Goal: Task Accomplishment & Management: Complete application form

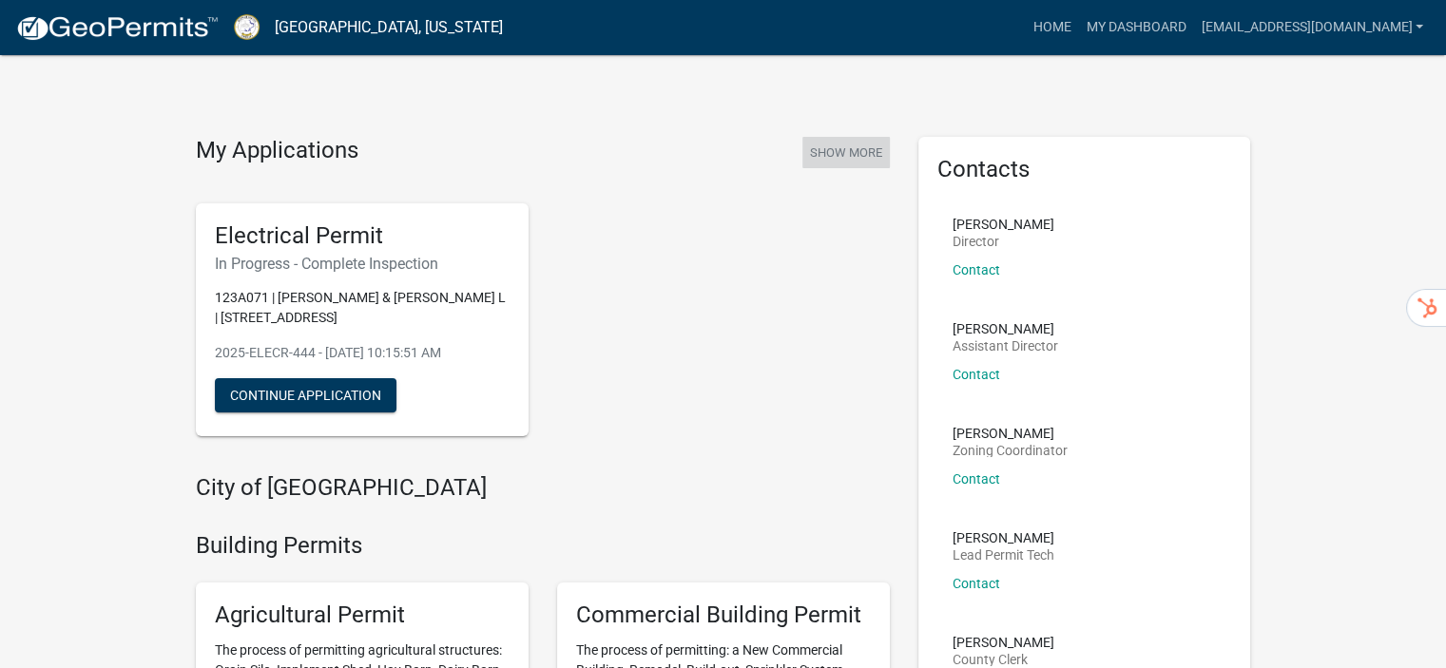
click at [815, 145] on button "Show More" at bounding box center [845, 152] width 87 height 31
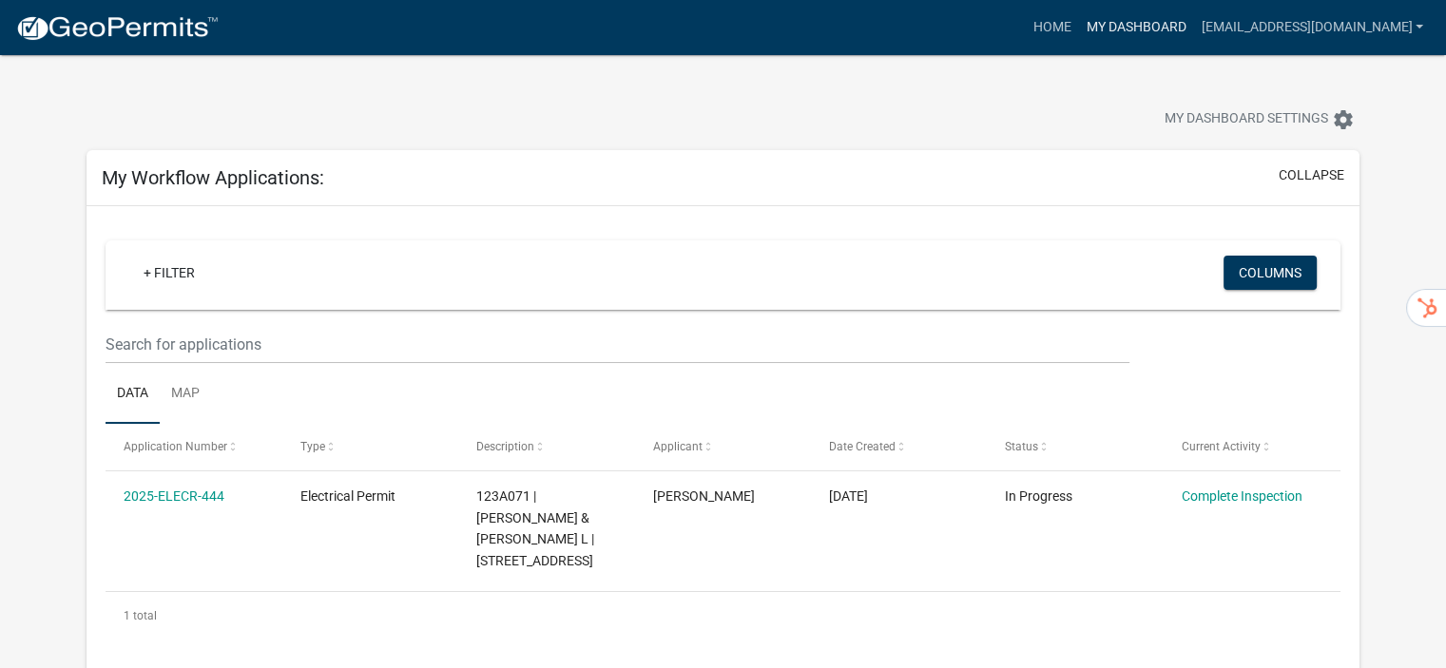
click at [1078, 23] on link "My Dashboard" at bounding box center [1135, 28] width 115 height 36
click at [1025, 19] on link "Home" at bounding box center [1051, 28] width 53 height 36
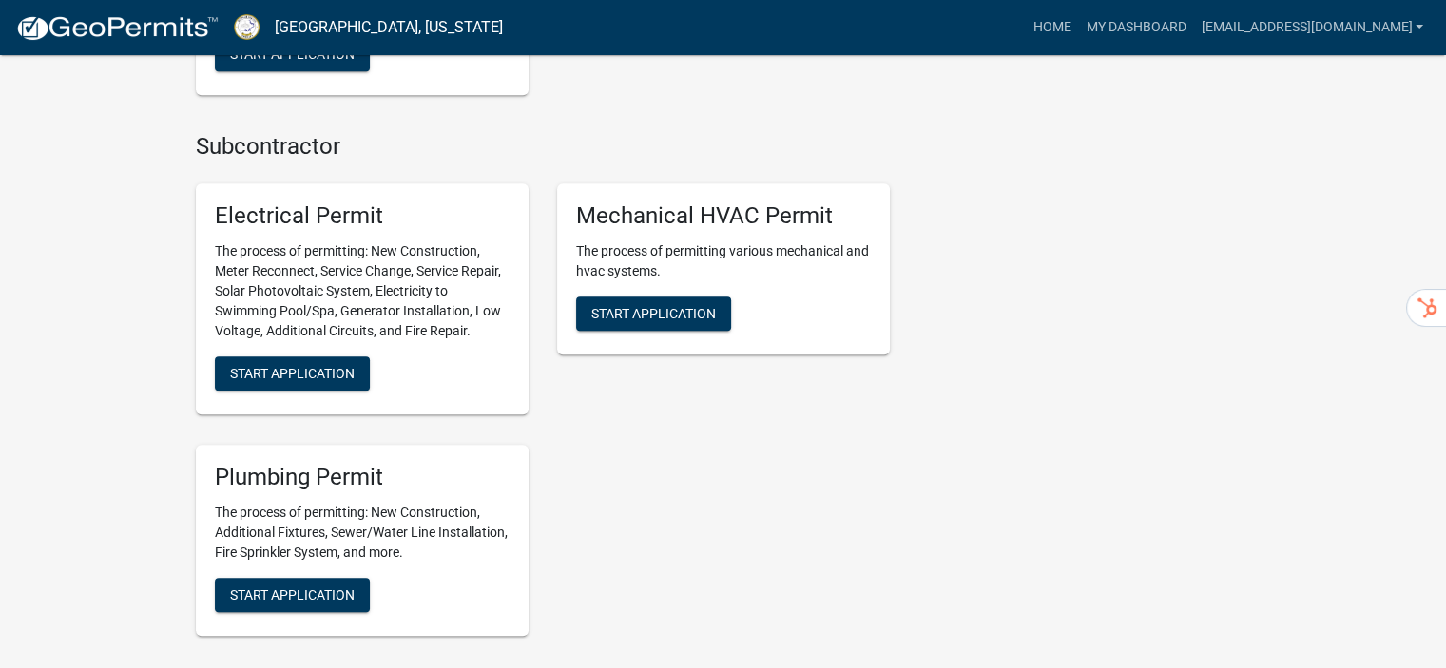
scroll to position [1046, 0]
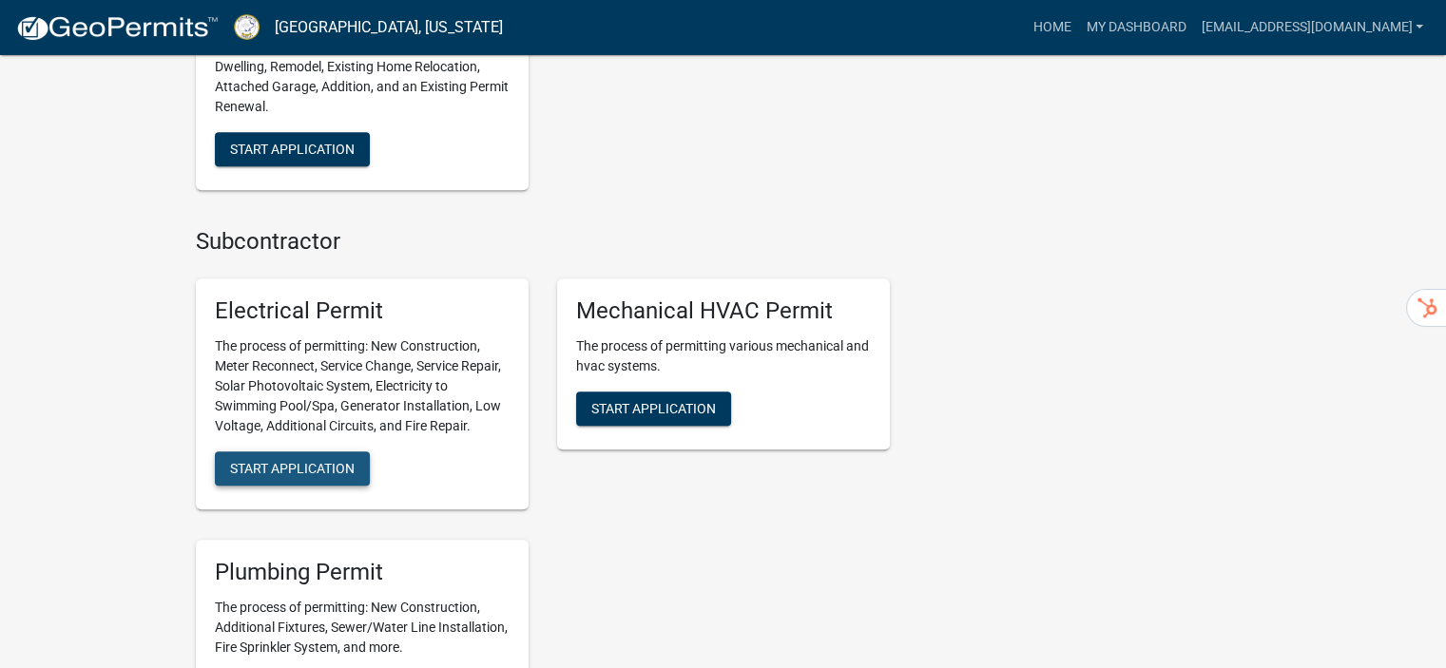
click at [285, 475] on span "Start Application" at bounding box center [292, 468] width 125 height 15
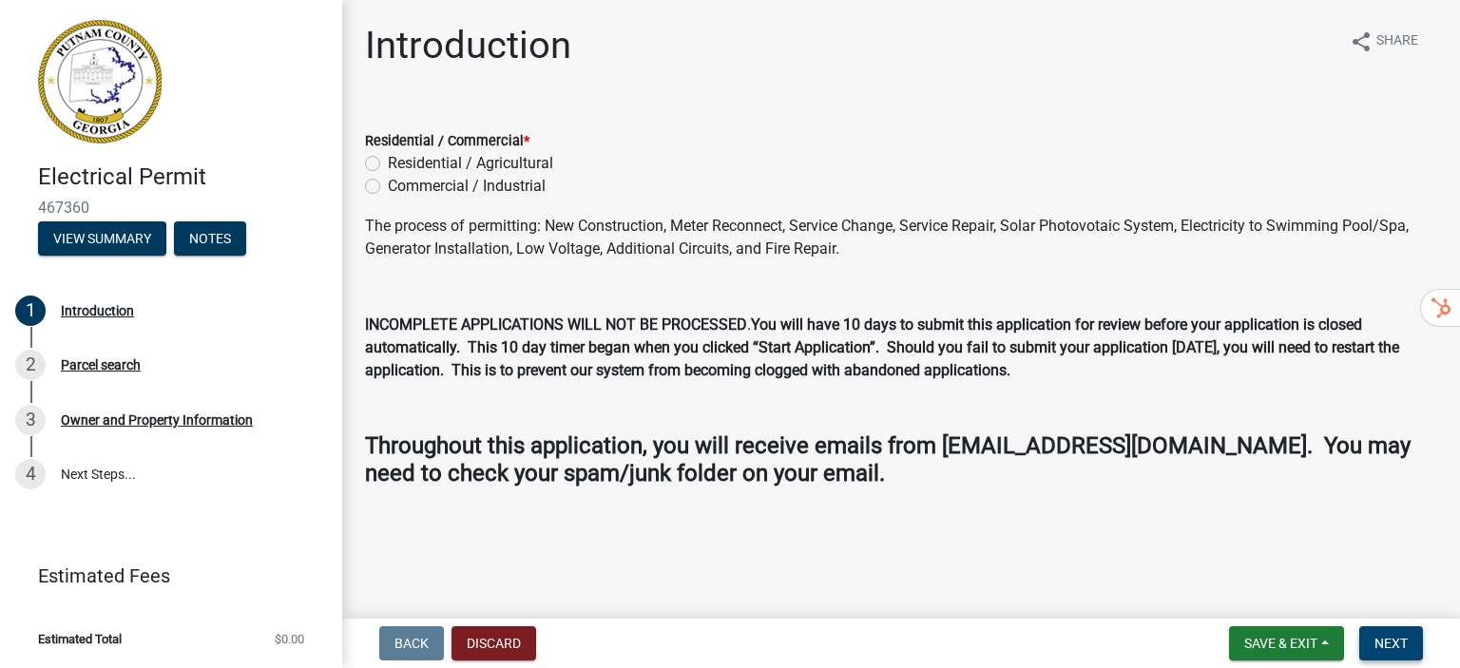
click at [1403, 644] on span "Next" at bounding box center [1391, 643] width 33 height 15
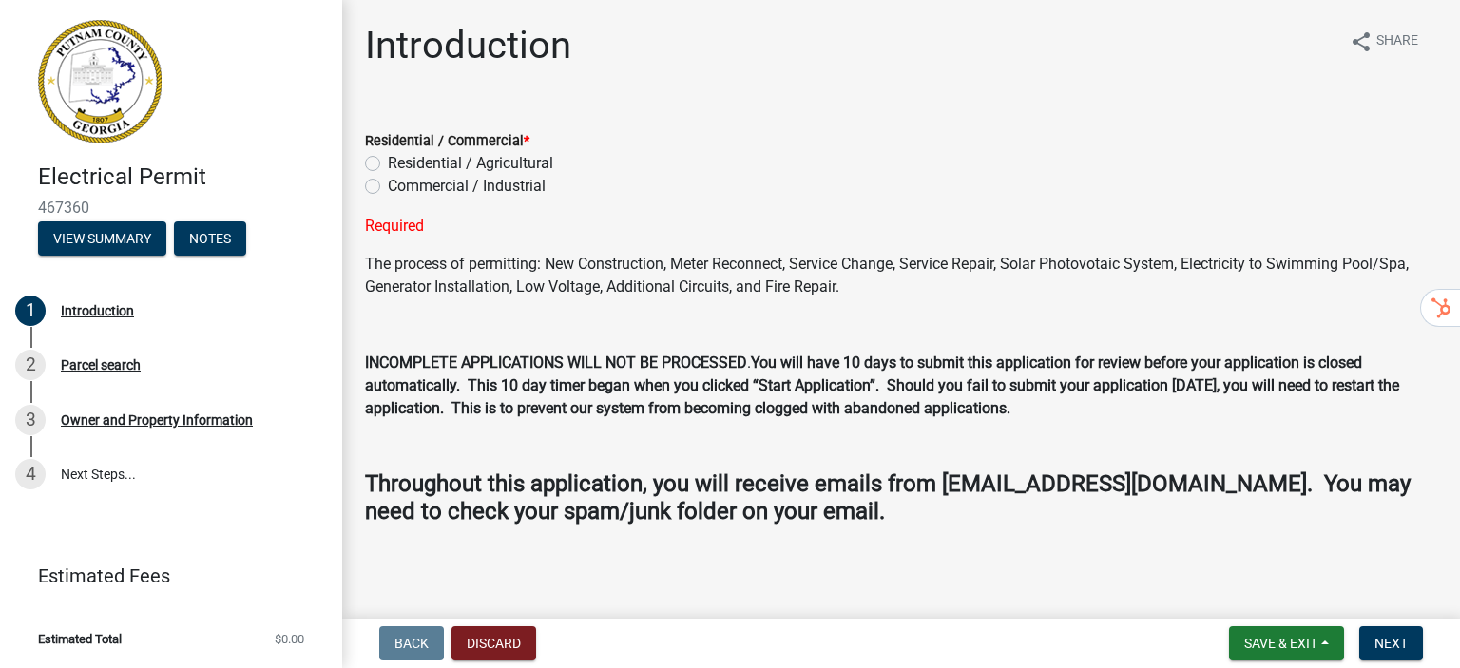
click at [388, 159] on label "Residential / Agricultural" at bounding box center [470, 163] width 165 height 23
click at [388, 159] on input "Residential / Agricultural" at bounding box center [394, 158] width 12 height 12
radio input "true"
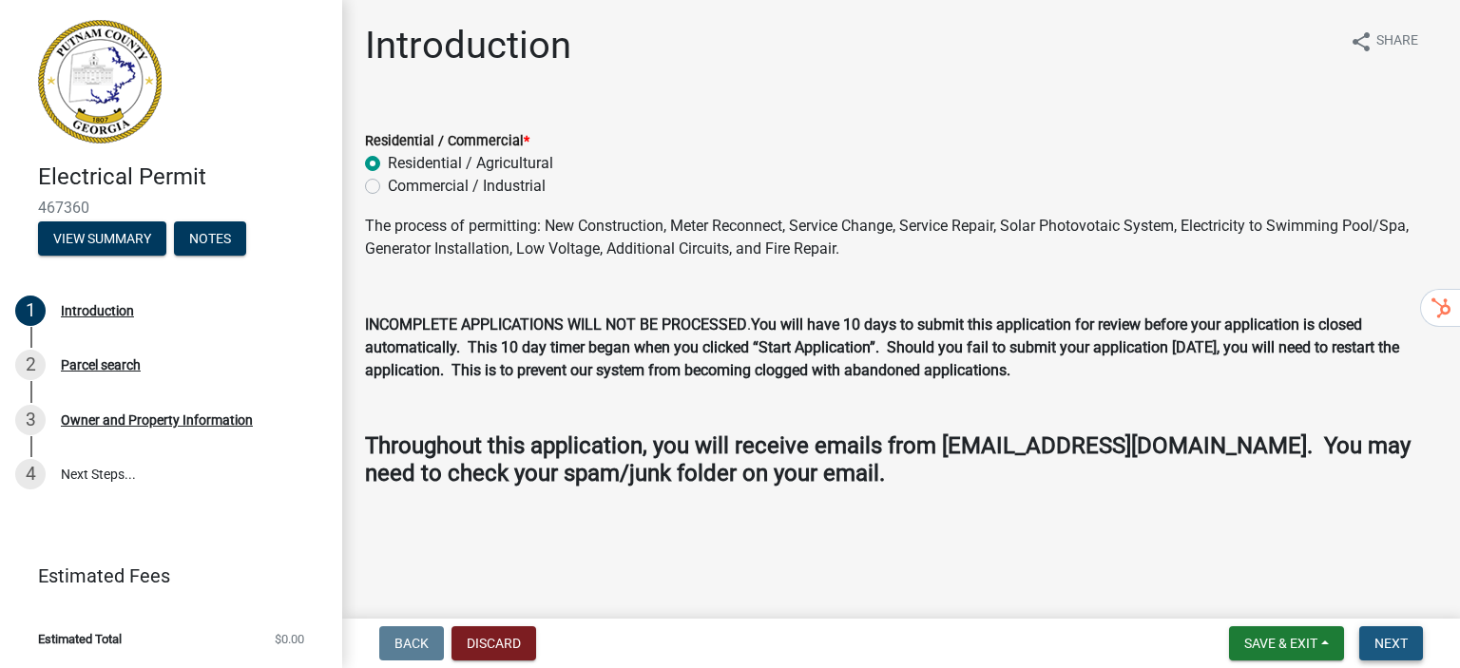
click at [1402, 649] on span "Next" at bounding box center [1391, 643] width 33 height 15
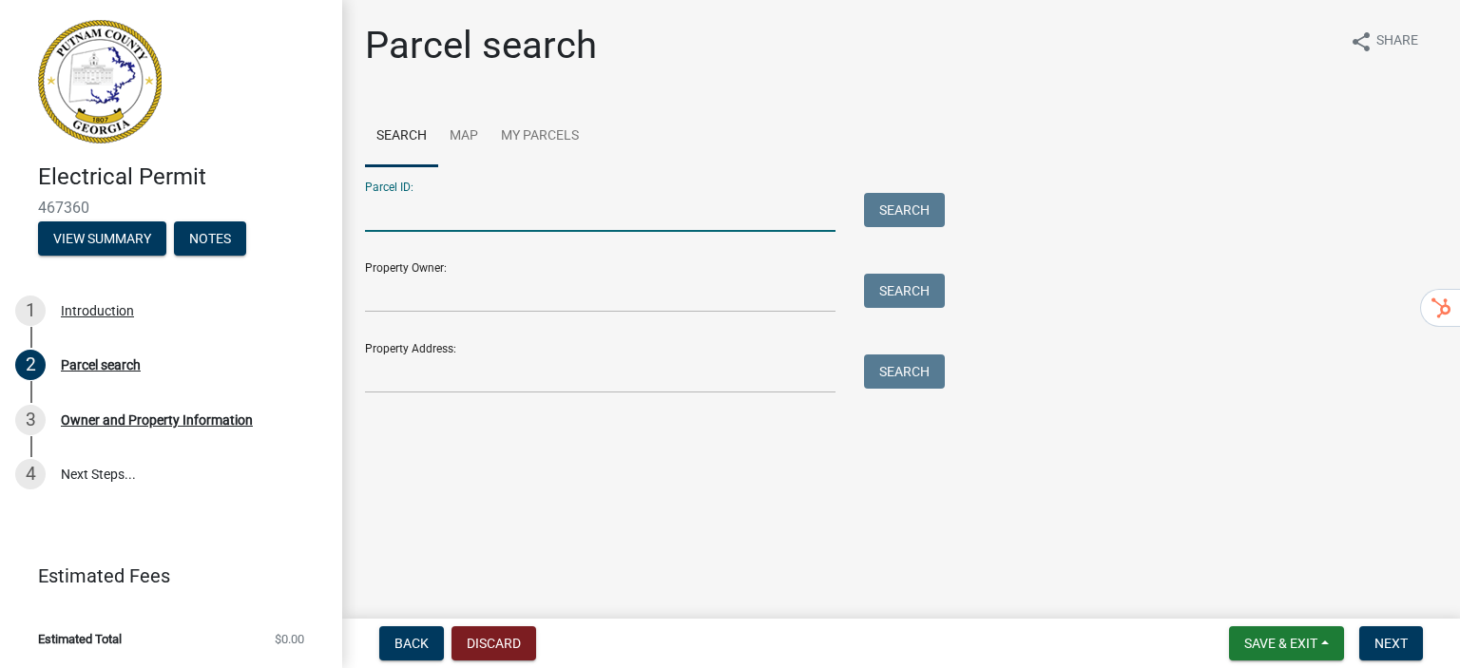
click at [435, 222] on input "Parcel ID:" at bounding box center [600, 212] width 471 height 39
click at [457, 292] on input "Property Owner:" at bounding box center [600, 293] width 471 height 39
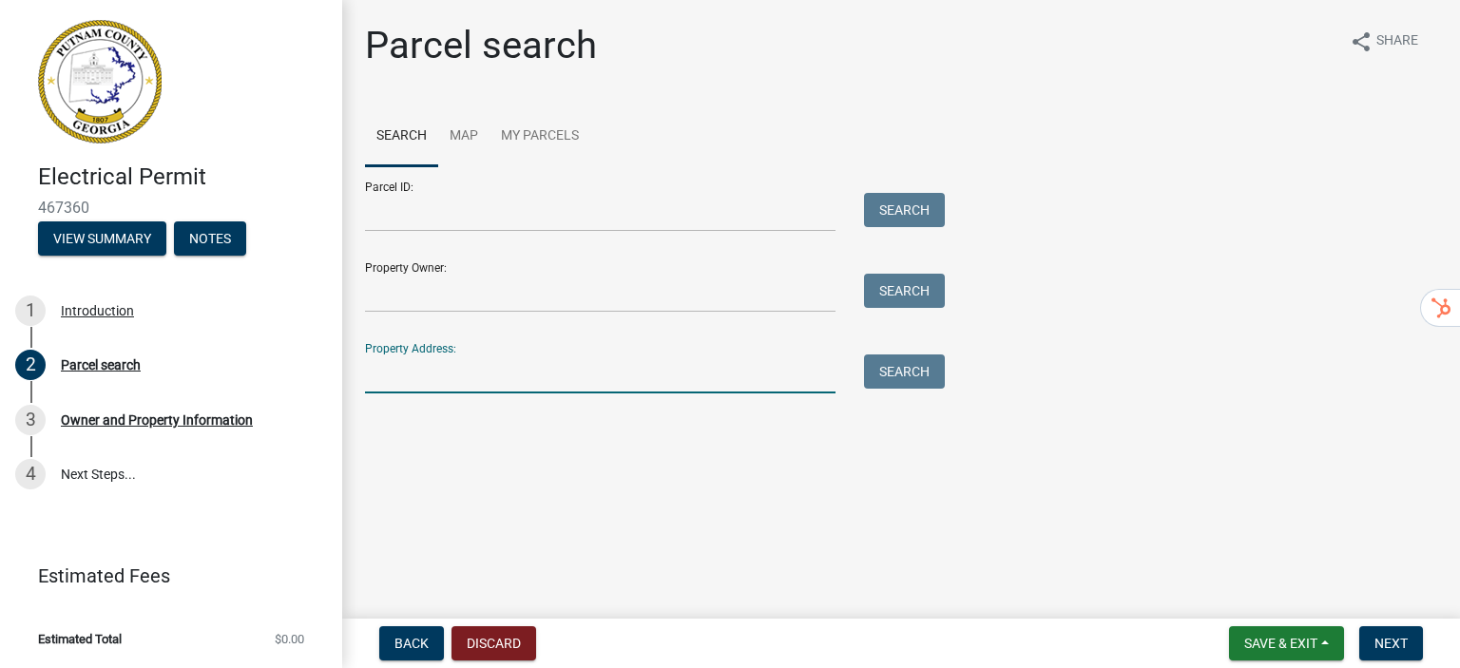
click at [494, 387] on input "Property Address:" at bounding box center [600, 374] width 471 height 39
paste input "[STREET_ADDRESS][PERSON_NAME]"
type input "[STREET_ADDRESS][PERSON_NAME]"
click at [906, 386] on button "Search" at bounding box center [904, 372] width 81 height 34
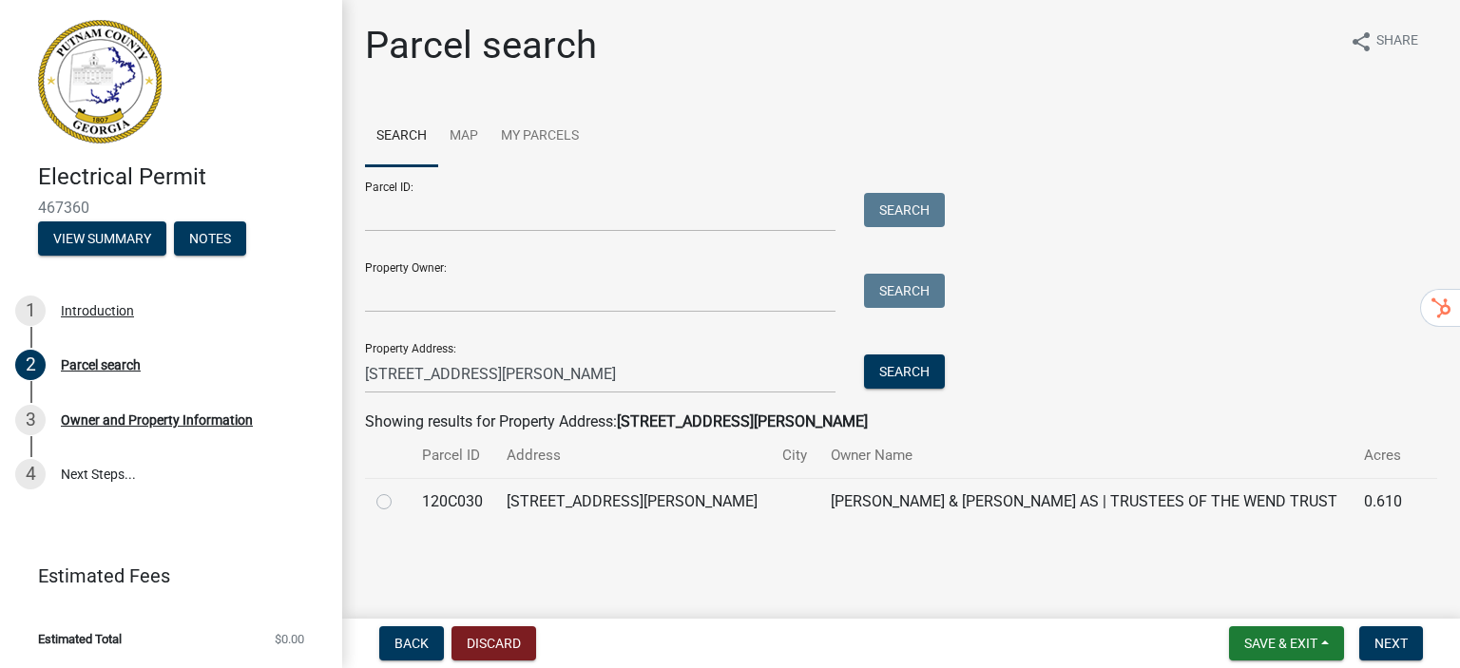
click at [399, 491] on label at bounding box center [399, 491] width 0 height 0
click at [399, 501] on input "radio" at bounding box center [405, 497] width 12 height 12
radio input "true"
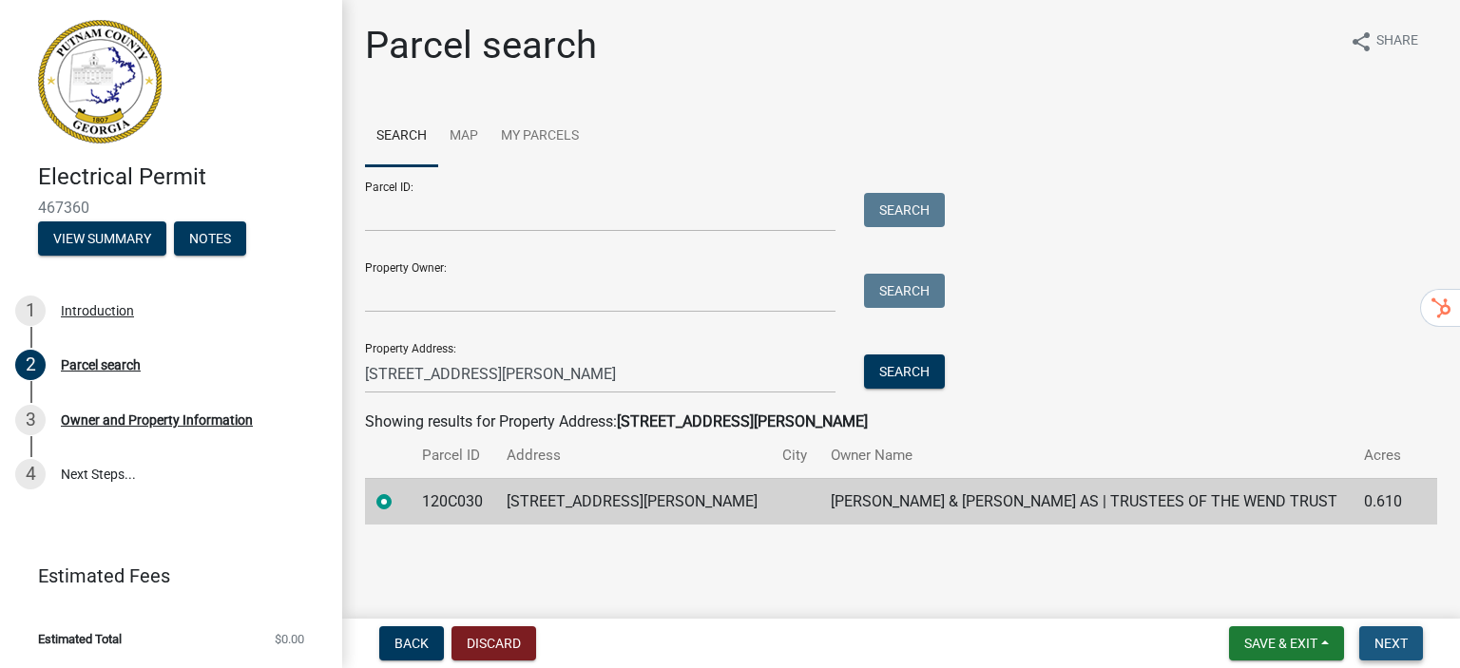
click at [1387, 642] on span "Next" at bounding box center [1391, 643] width 33 height 15
click at [1400, 638] on span "Next" at bounding box center [1391, 643] width 33 height 15
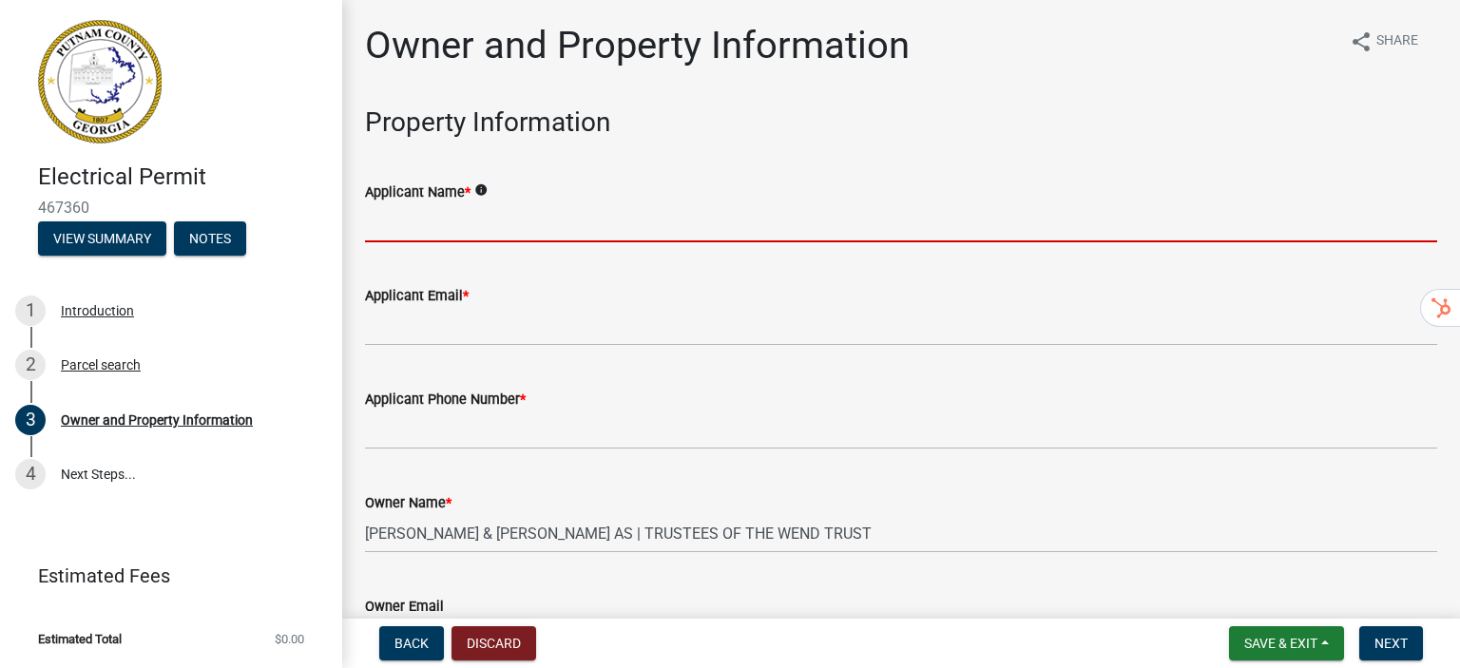
click at [442, 235] on input "Applicant Name *" at bounding box center [901, 222] width 1073 height 39
type input "[PERSON_NAME]"
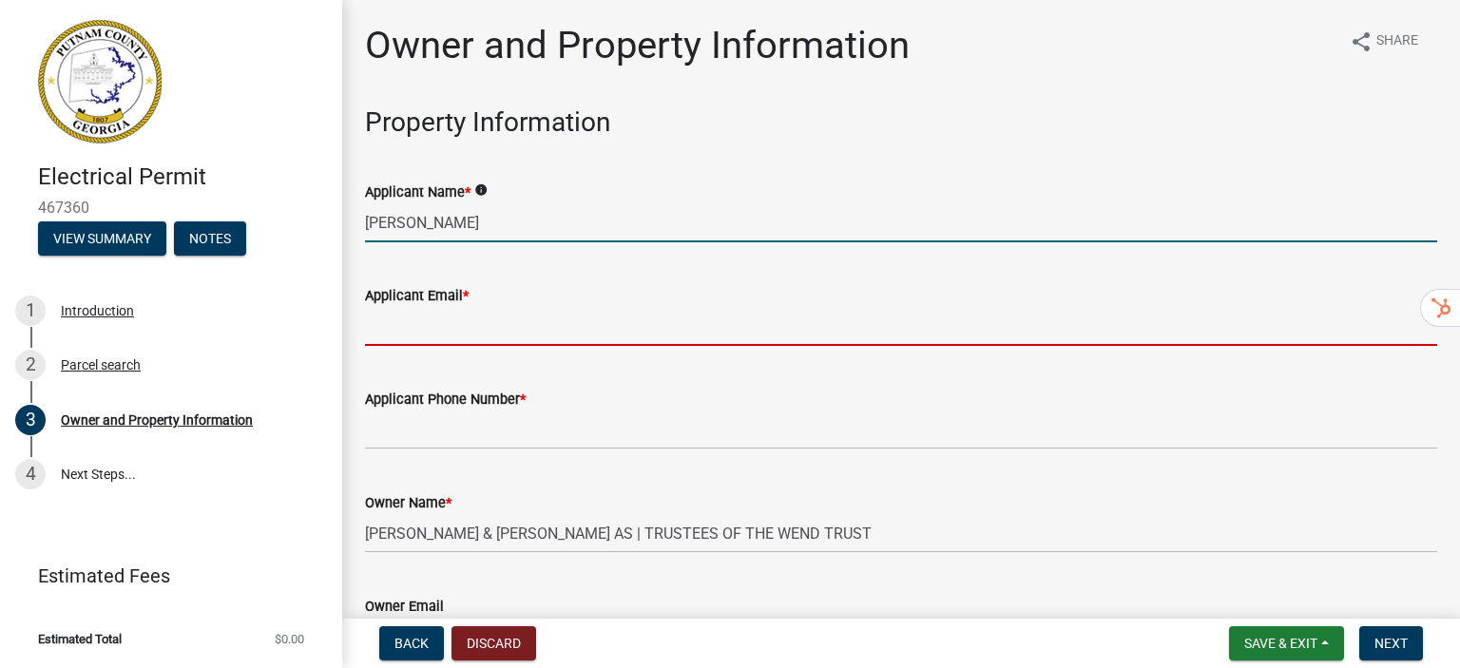
click at [481, 336] on input "Applicant Email *" at bounding box center [901, 326] width 1073 height 39
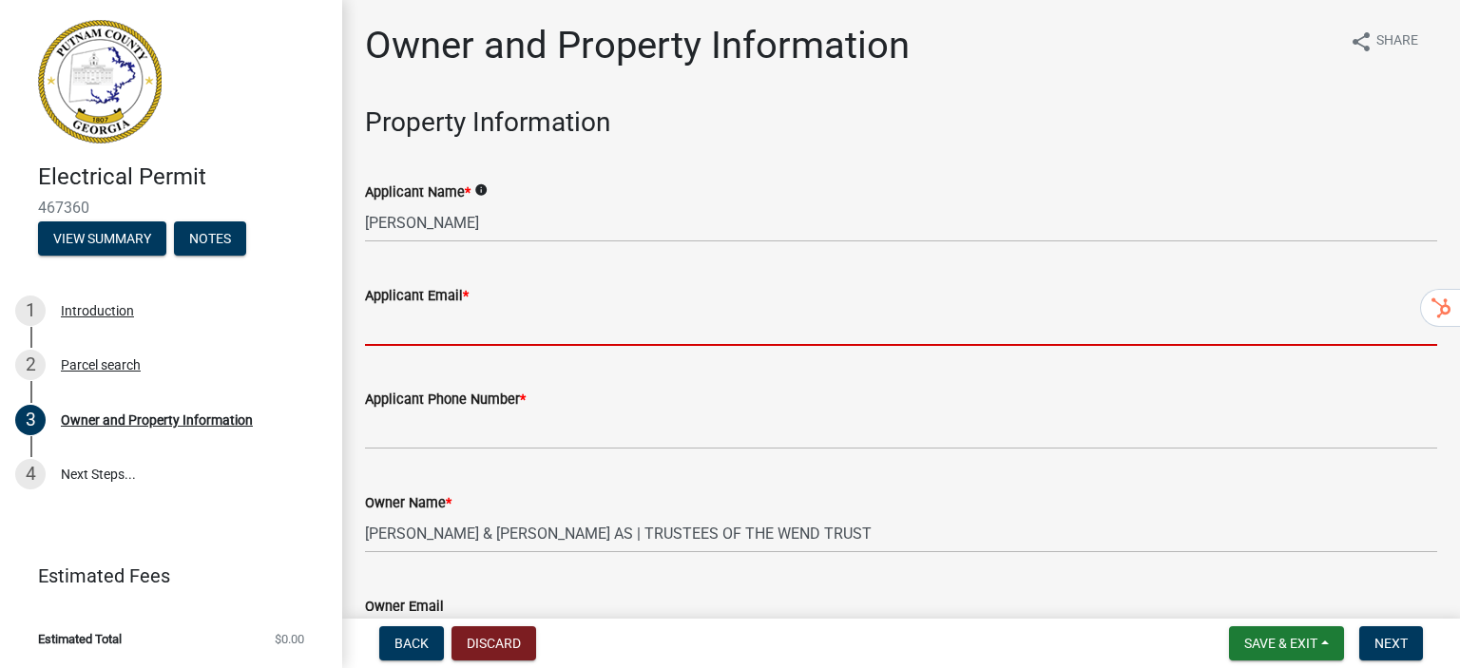
type input "[EMAIL_ADDRESS][DOMAIN_NAME]"
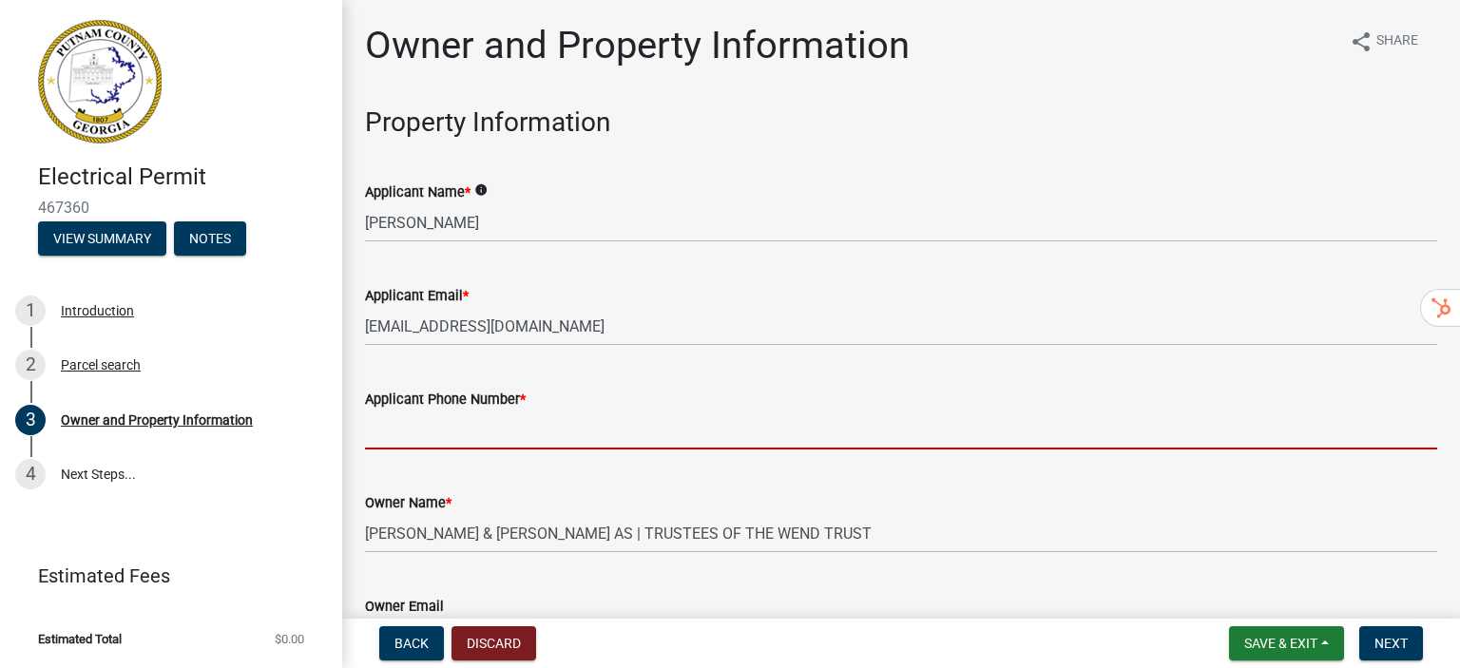
click at [540, 437] on input "Applicant Phone Number *" at bounding box center [901, 430] width 1073 height 39
type input "8435853596"
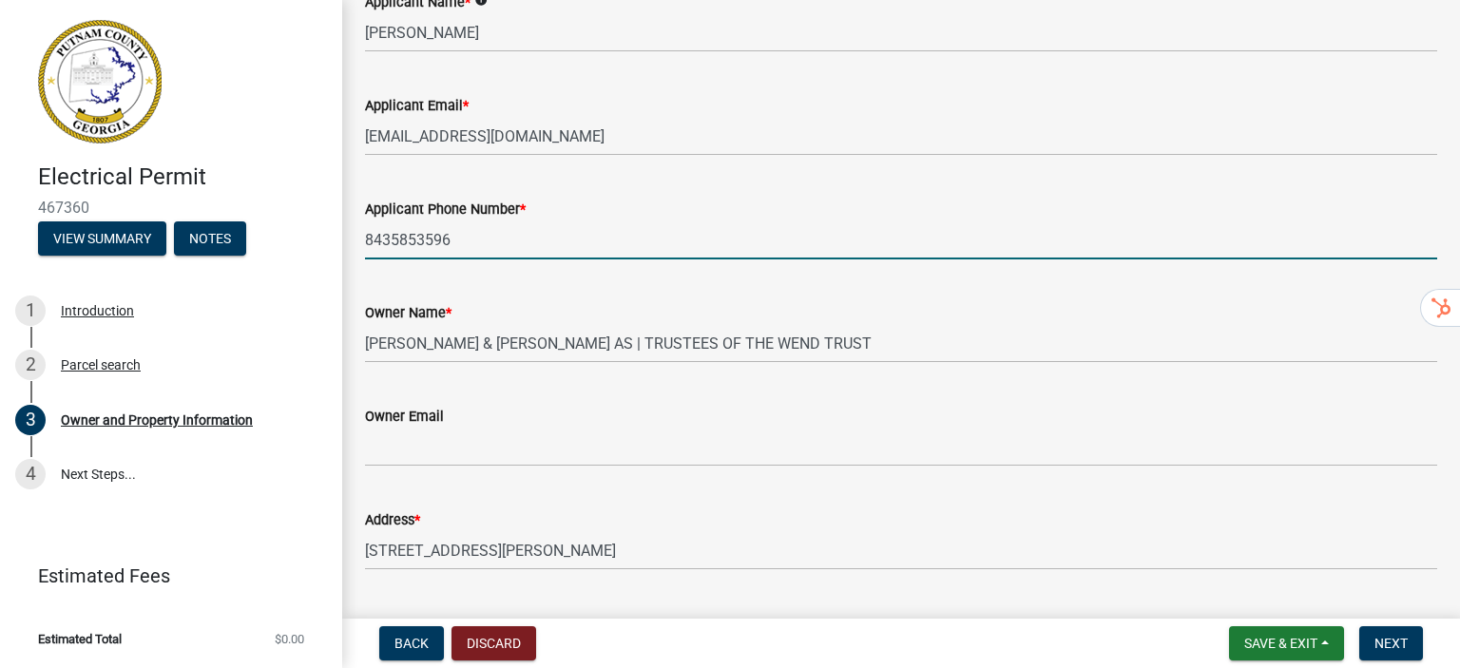
scroll to position [285, 0]
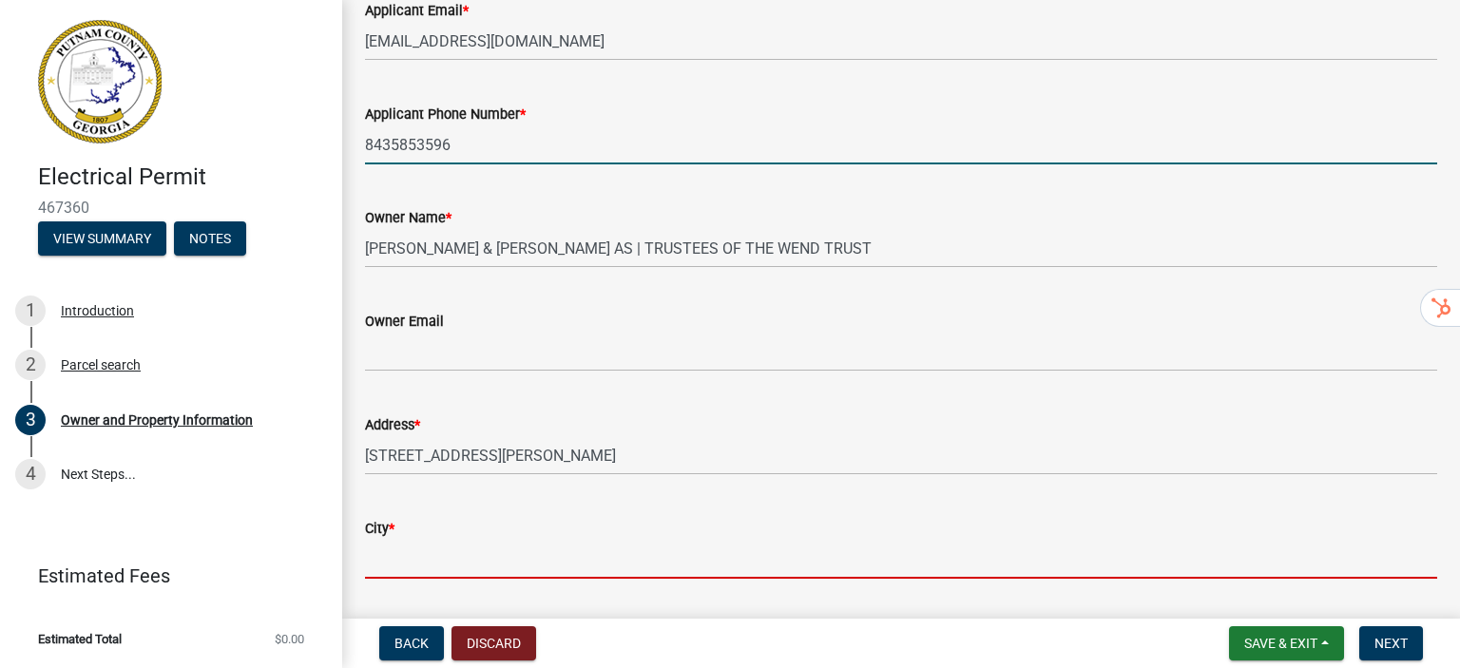
click at [489, 551] on input "City *" at bounding box center [901, 559] width 1073 height 39
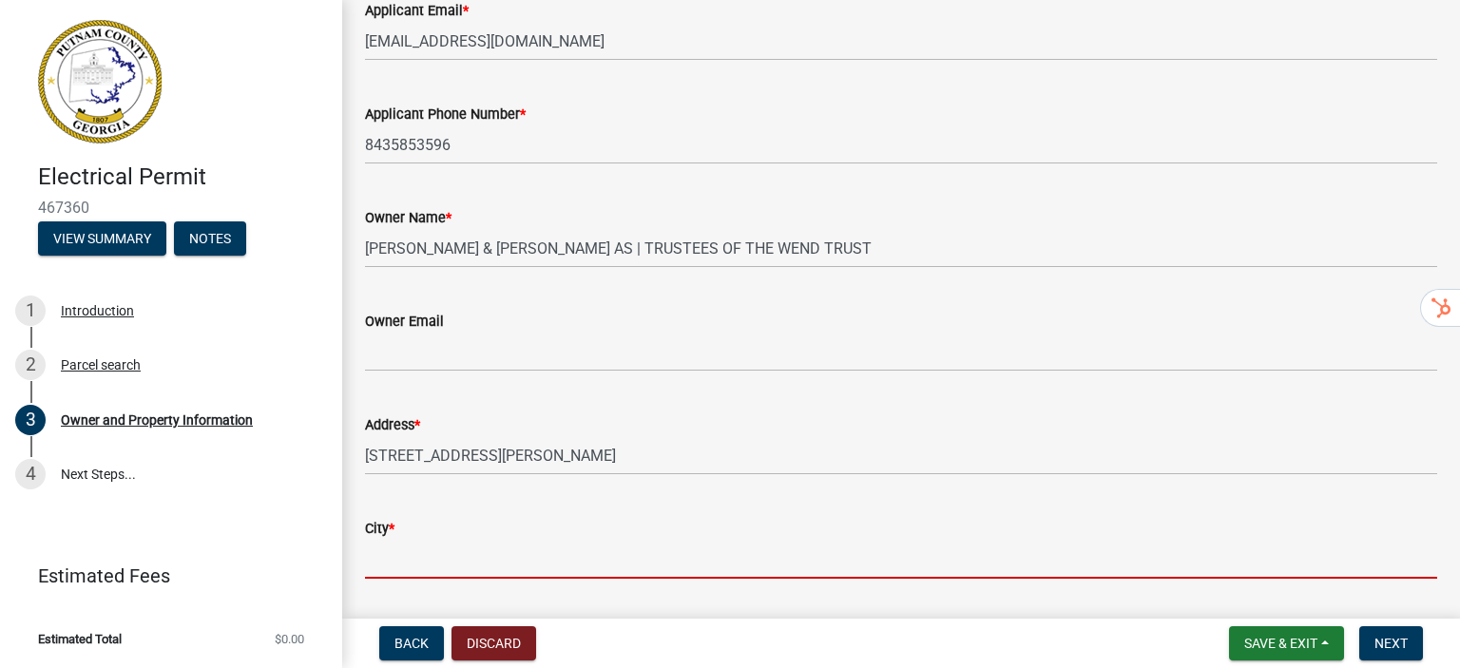
type input "[GEOGRAPHIC_DATA]"
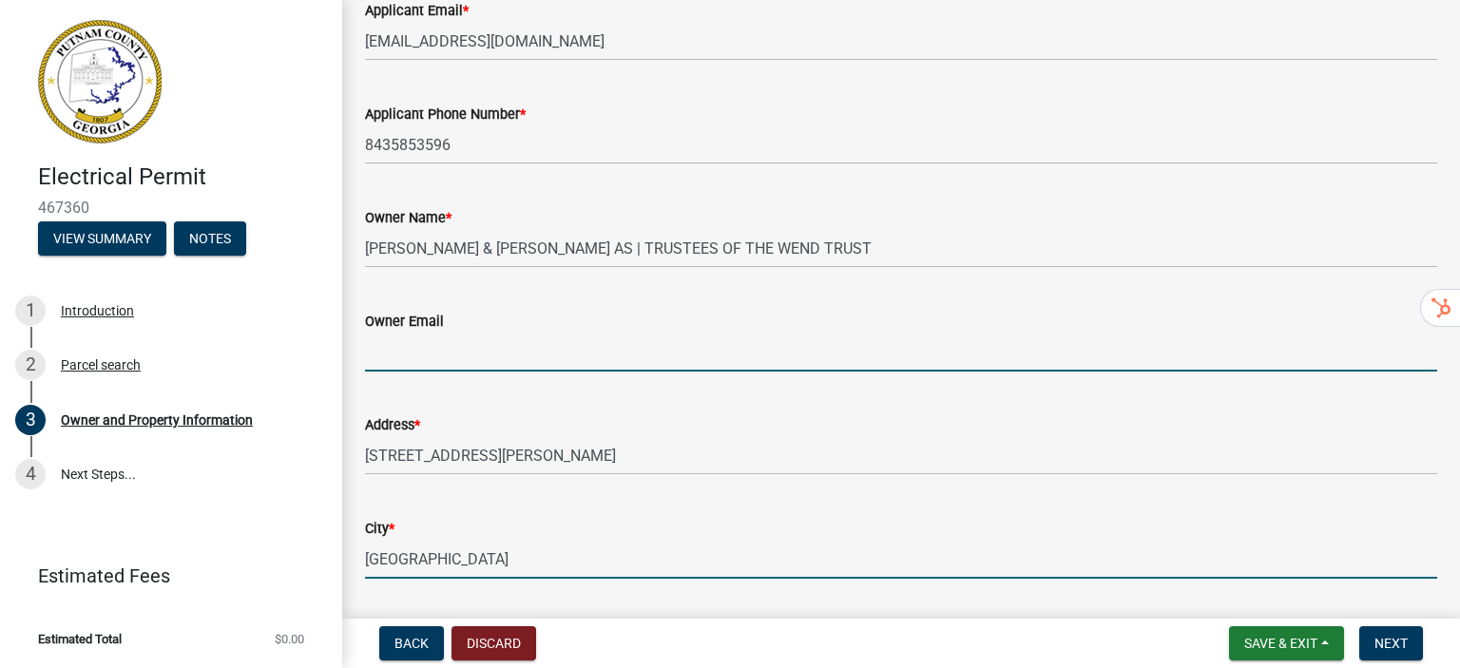
type input "[EMAIL_ADDRESS][DOMAIN_NAME]"
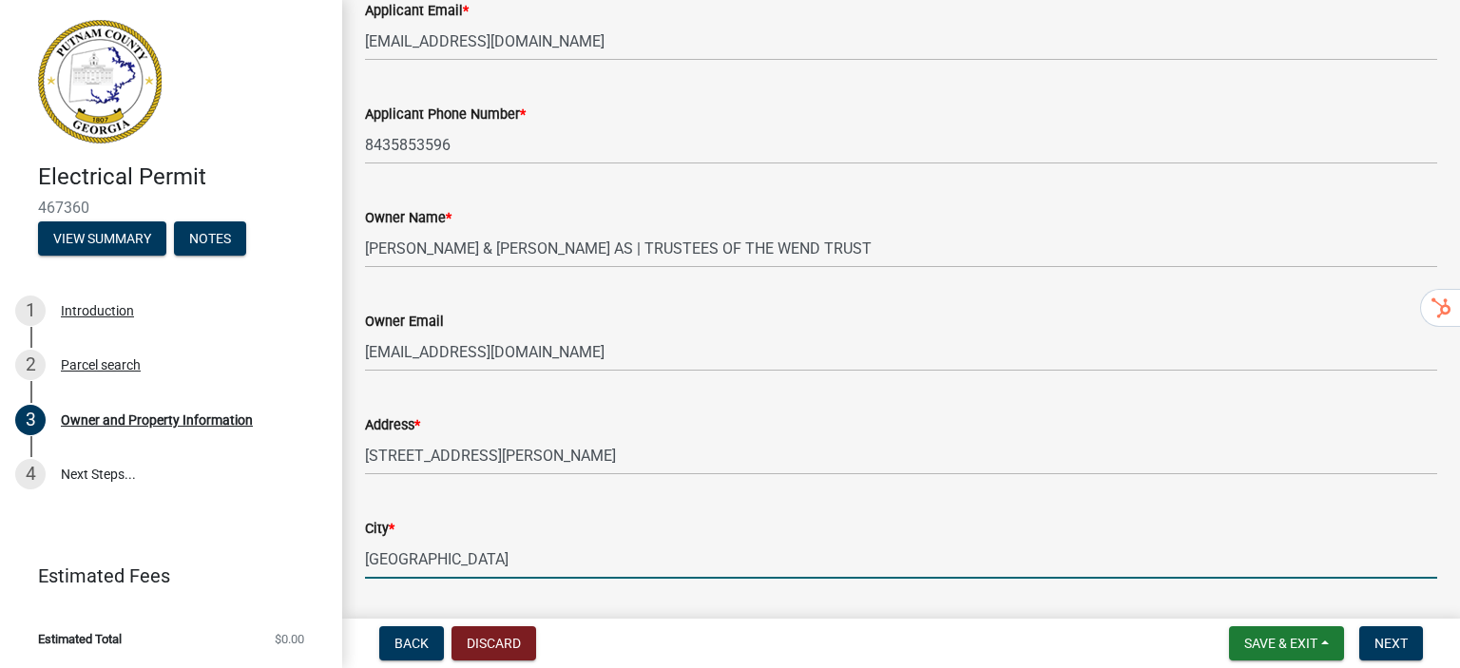
scroll to position [0, 0]
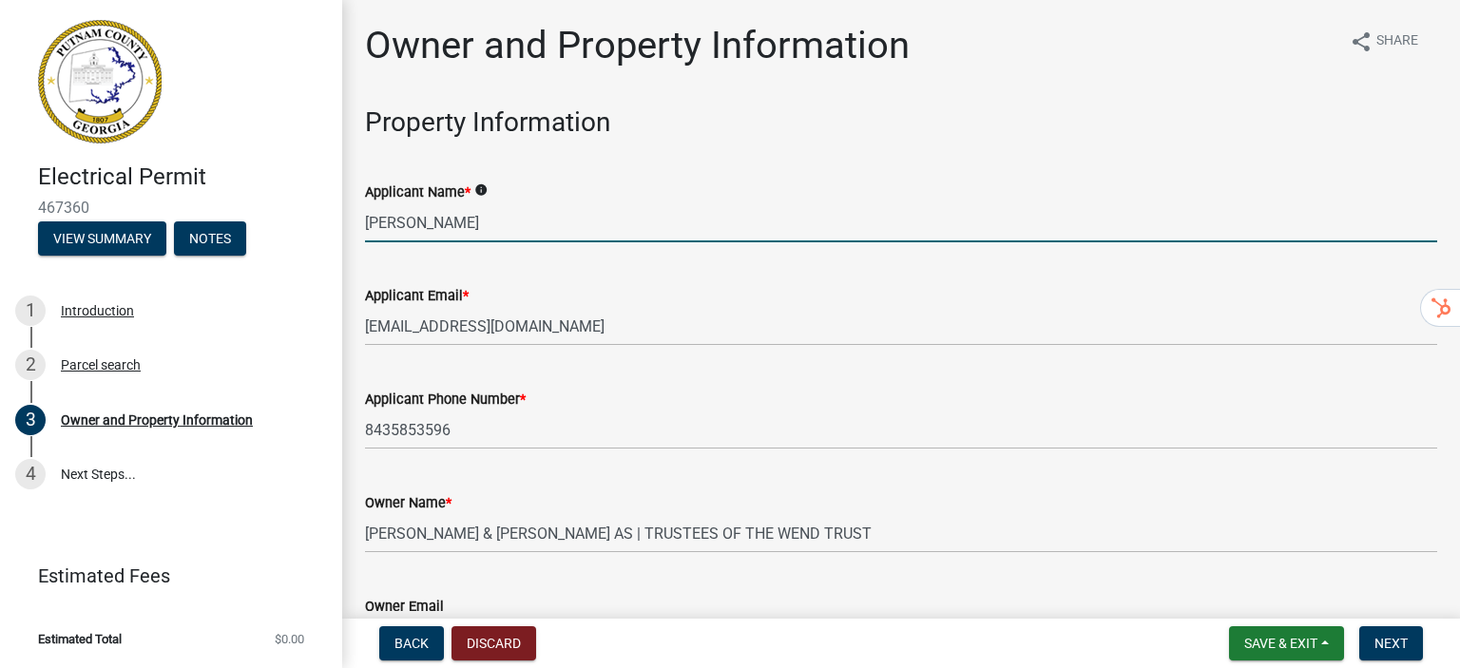
click at [454, 235] on input "[PERSON_NAME]" at bounding box center [901, 222] width 1073 height 39
click at [455, 237] on input "[PERSON_NAME]" at bounding box center [901, 222] width 1073 height 39
type input "[PERSON_NAME]"
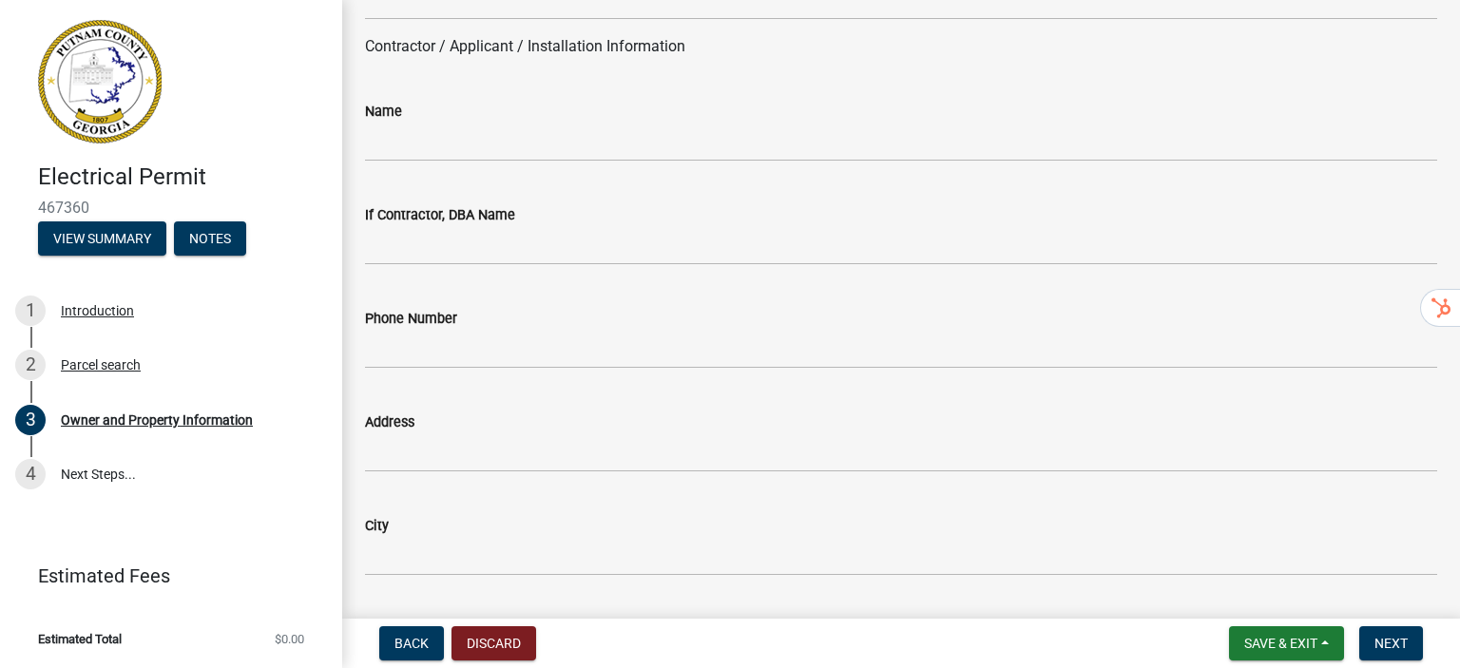
scroll to position [1711, 0]
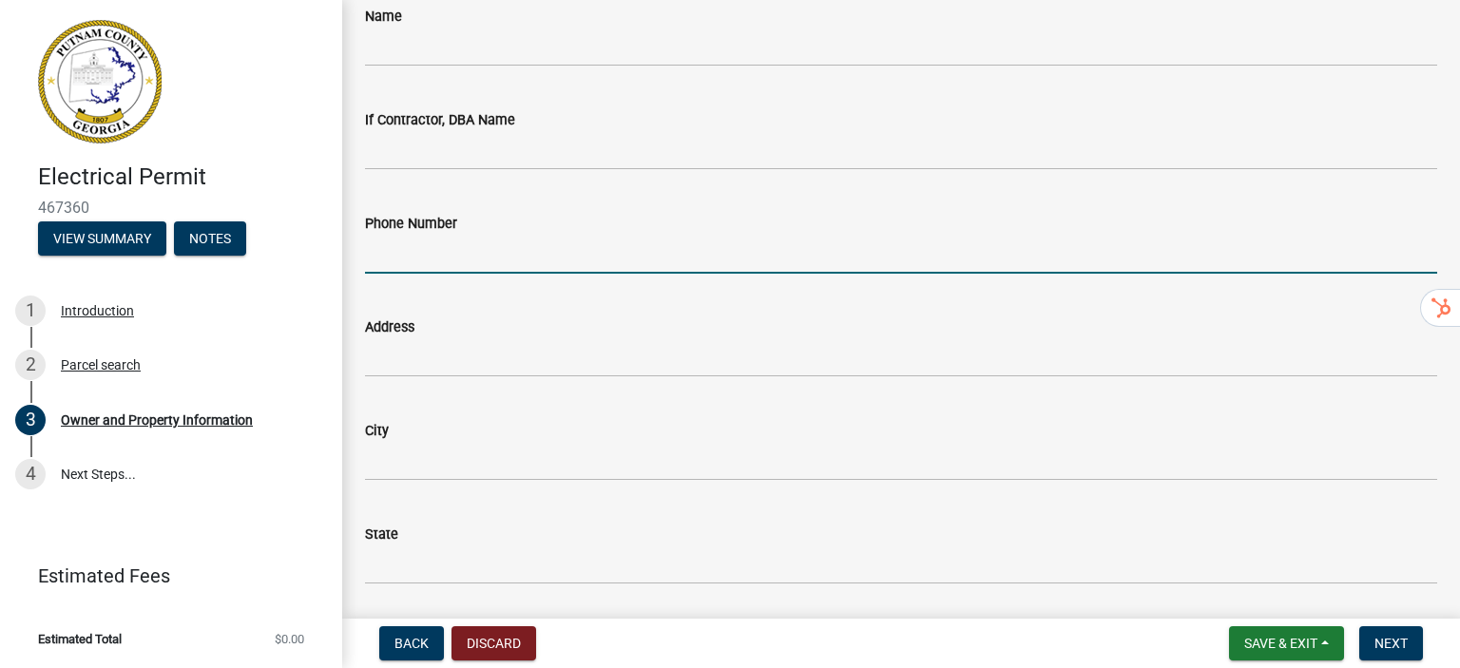
click at [544, 250] on input "Phone Number" at bounding box center [901, 254] width 1073 height 39
type input "4042340488"
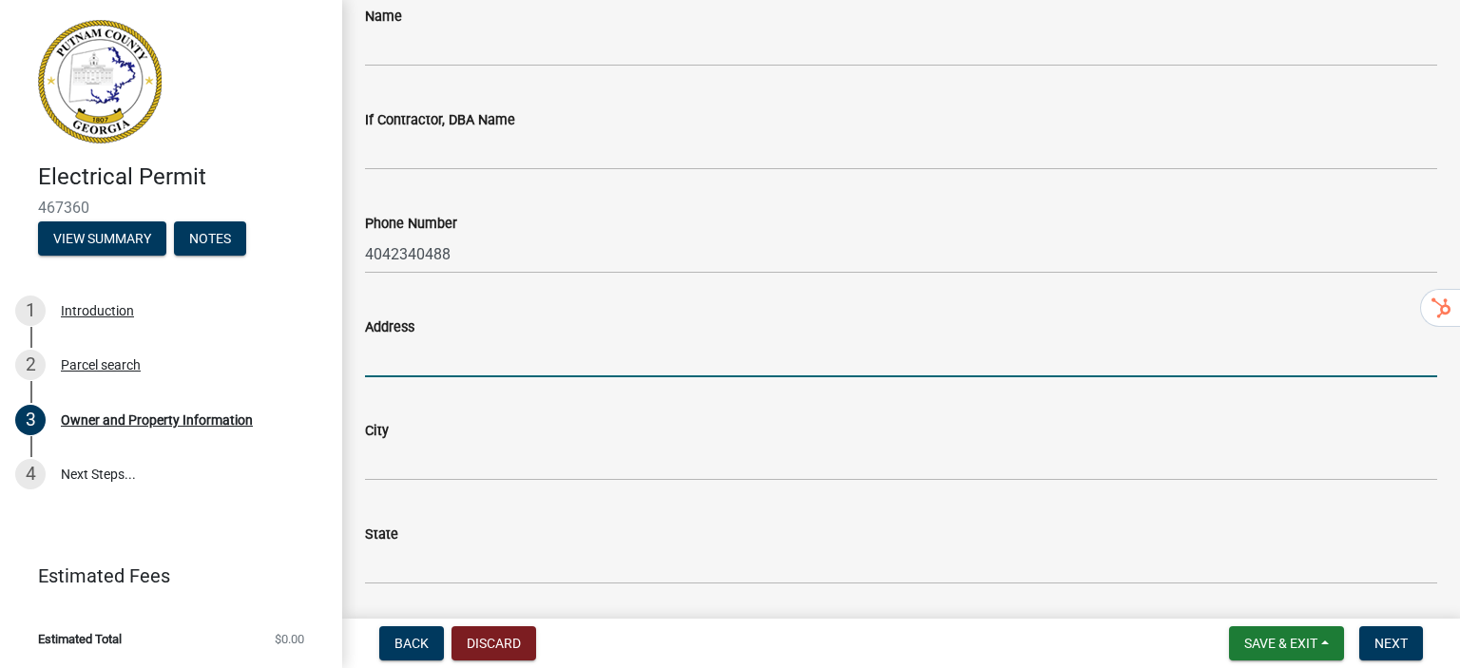
click at [525, 369] on input "Address" at bounding box center [901, 357] width 1073 height 39
type input "[STREET_ADDRESS]"
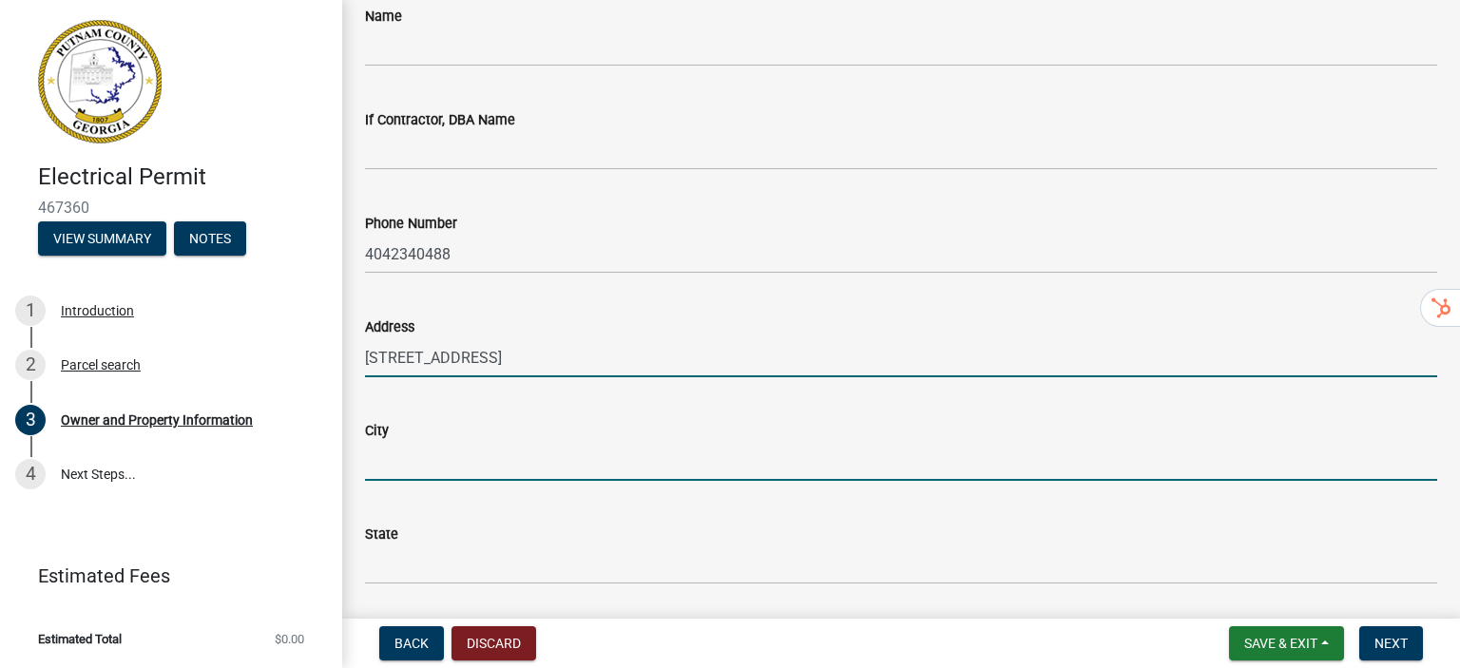
type input "[GEOGRAPHIC_DATA]"
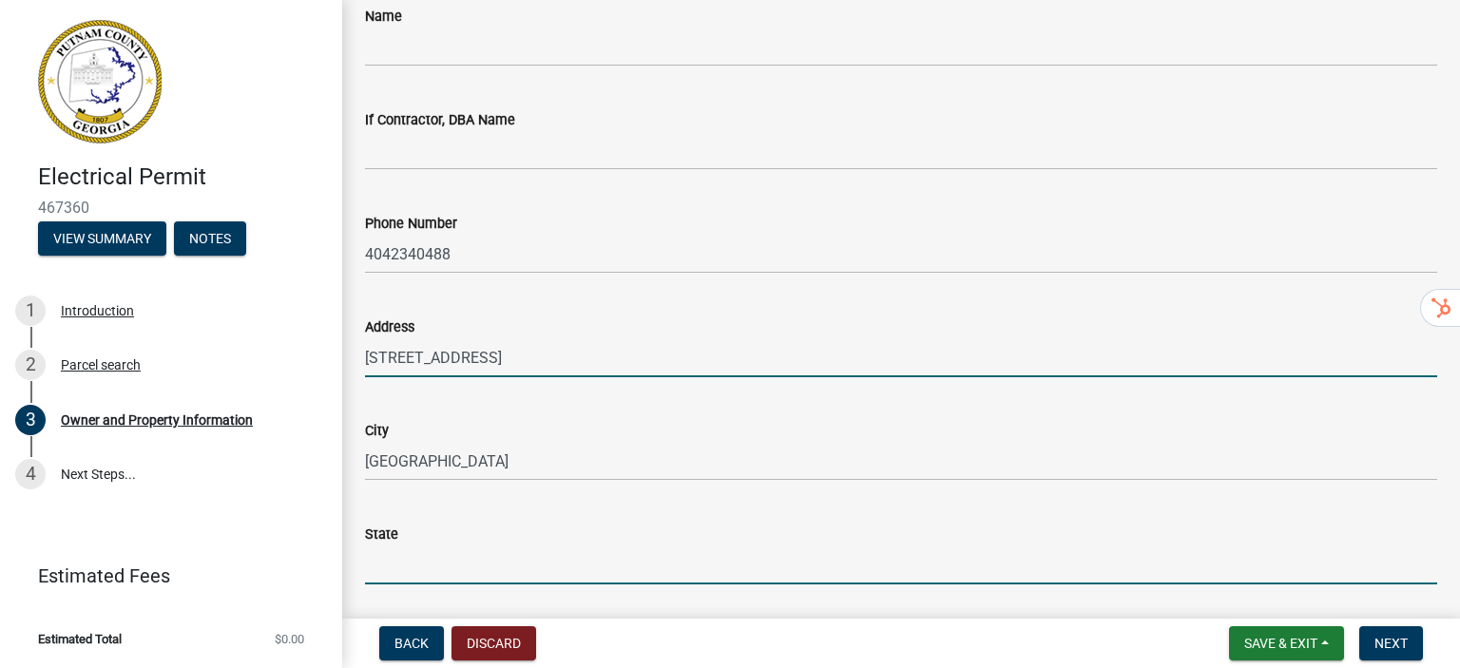
type input "[US_STATE]"
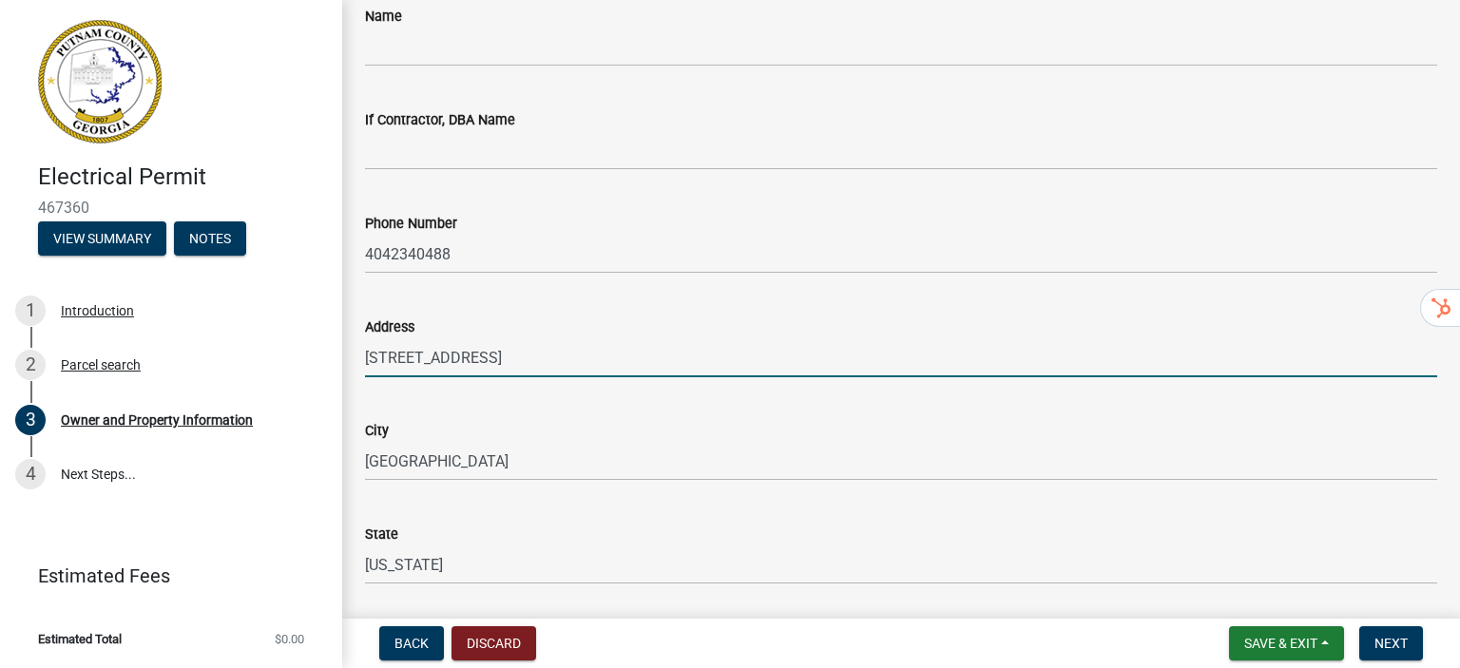
type input "30080"
type input "[EMAIL_ADDRESS][DOMAIN_NAME]"
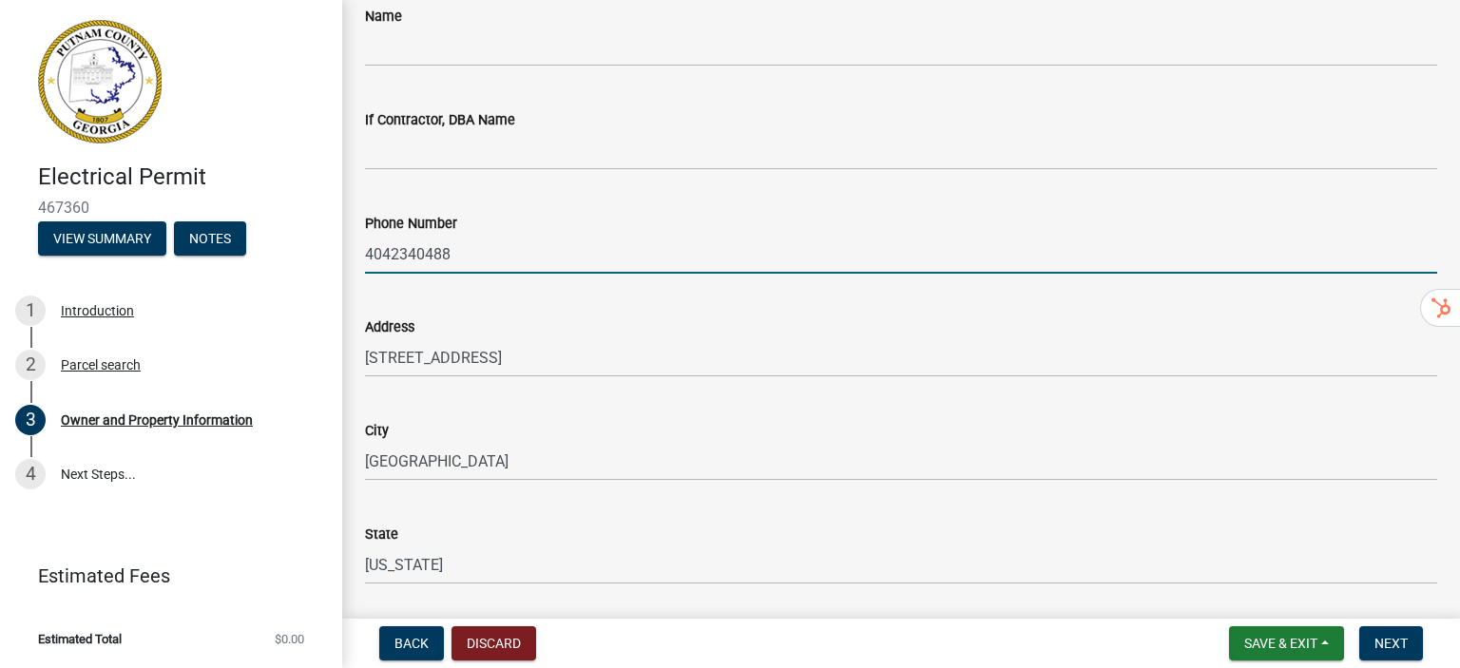
click at [416, 258] on input "4042340488" at bounding box center [901, 254] width 1073 height 39
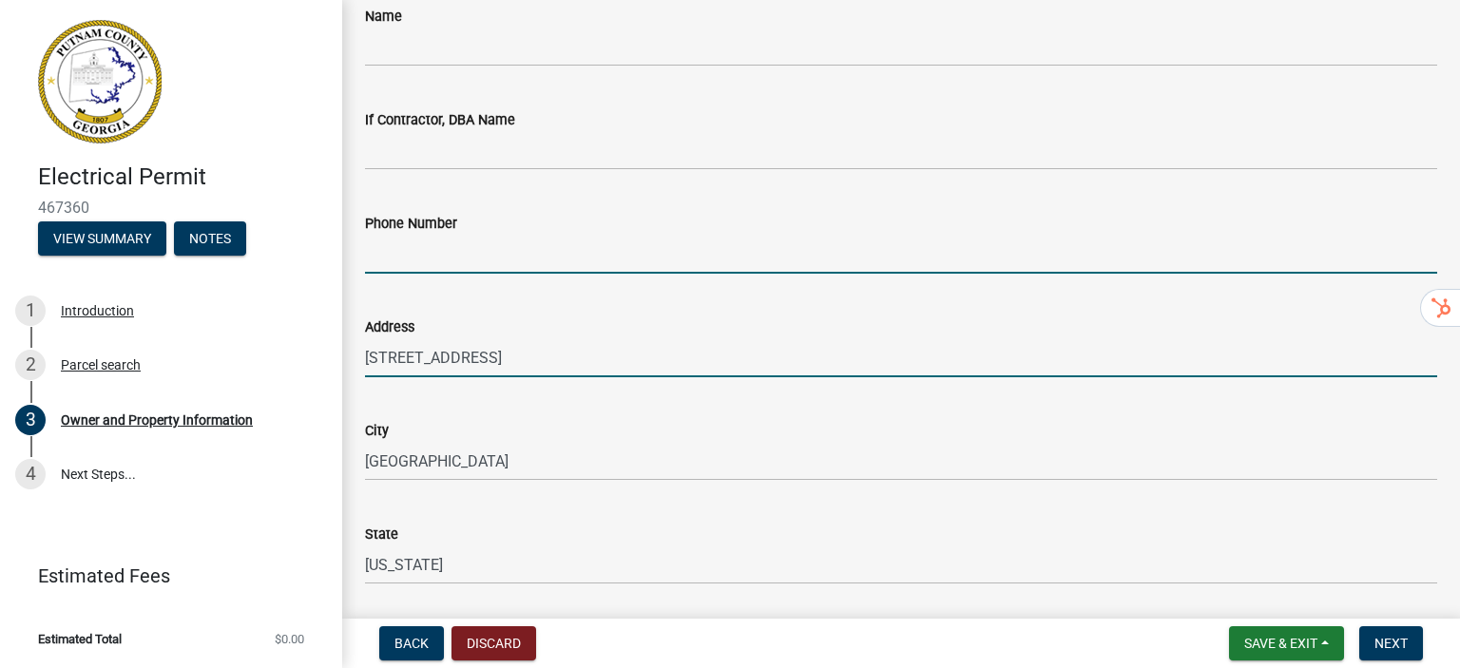
click at [485, 365] on input "[STREET_ADDRESS]" at bounding box center [901, 357] width 1073 height 39
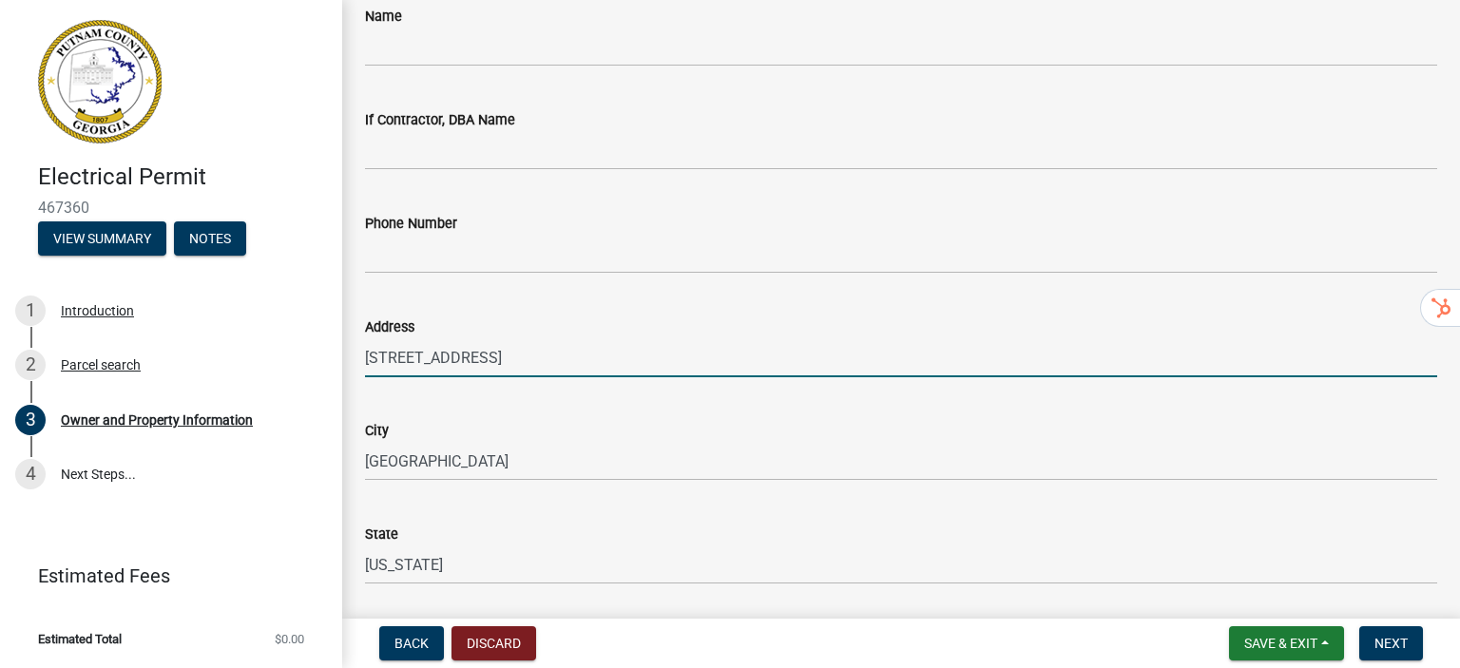
click at [485, 365] on input "[STREET_ADDRESS]" at bounding box center [901, 357] width 1073 height 39
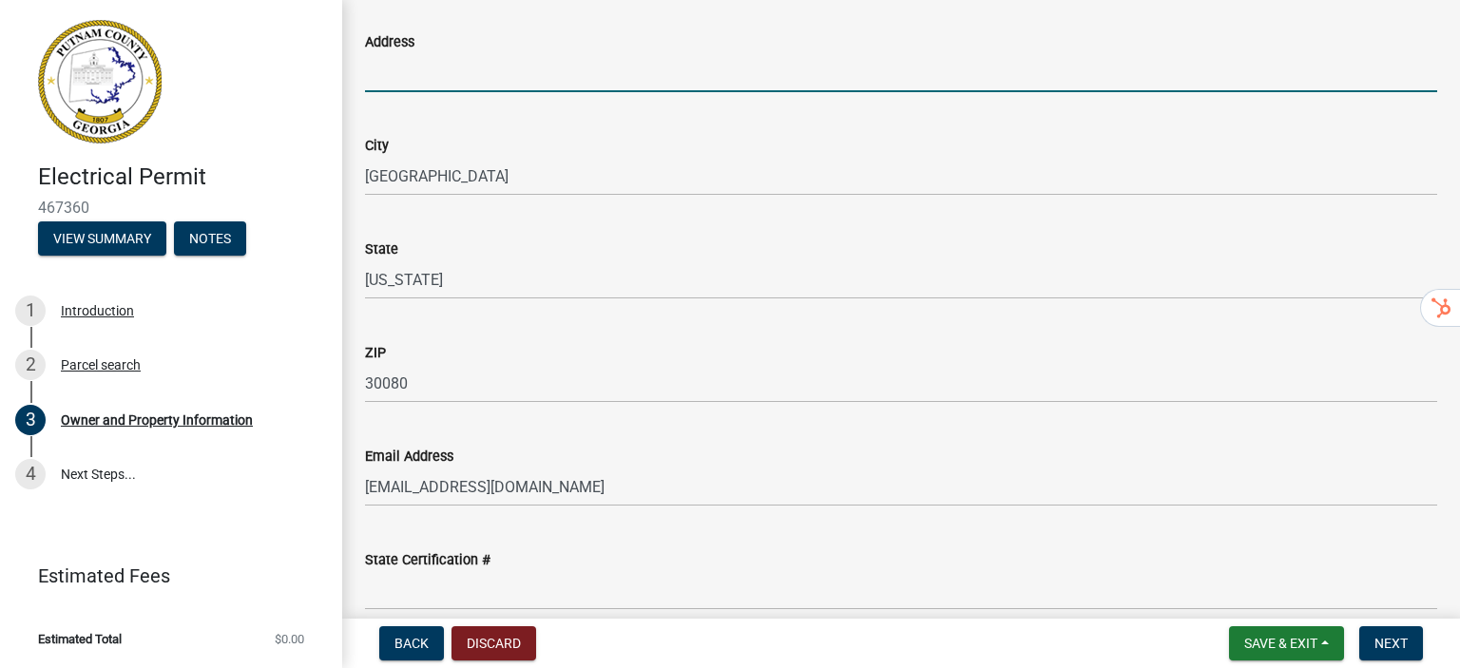
scroll to position [2092, 0]
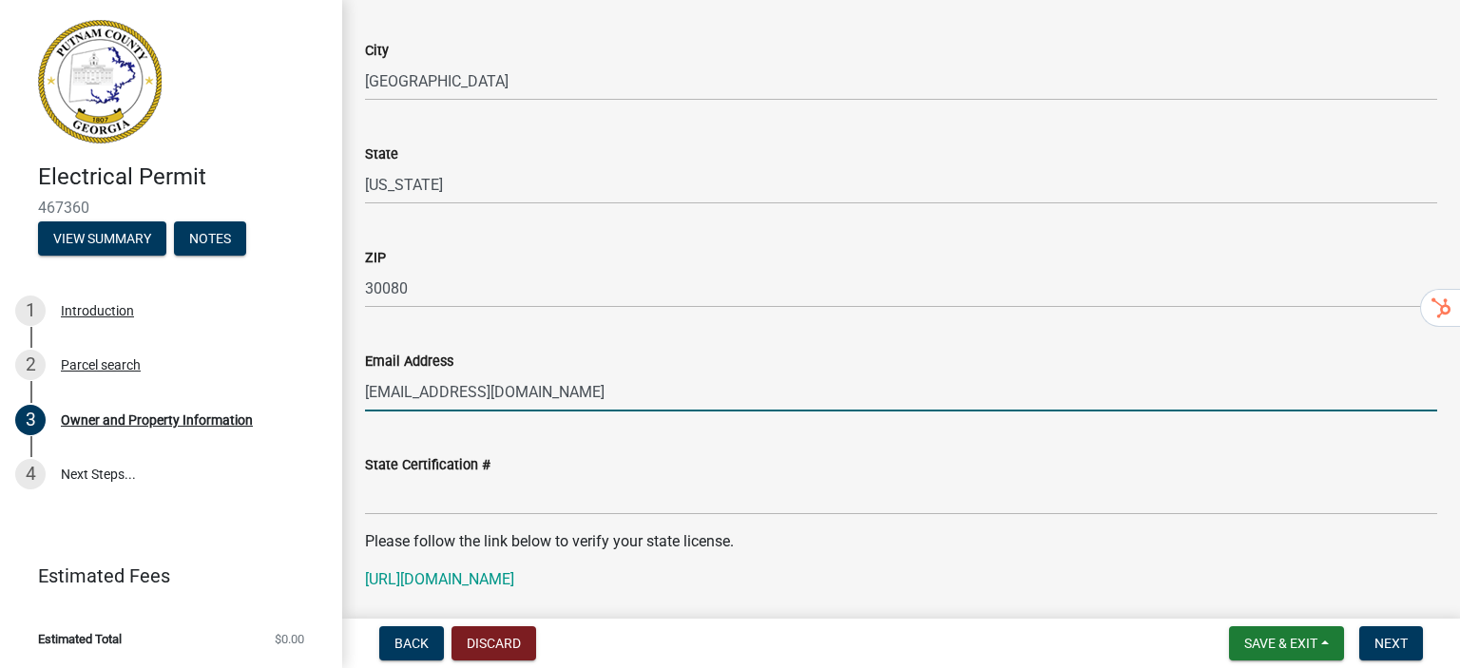
click at [569, 400] on input "[EMAIL_ADDRESS][DOMAIN_NAME]" at bounding box center [901, 392] width 1073 height 39
click at [567, 401] on input "[EMAIL_ADDRESS][DOMAIN_NAME]" at bounding box center [901, 392] width 1073 height 39
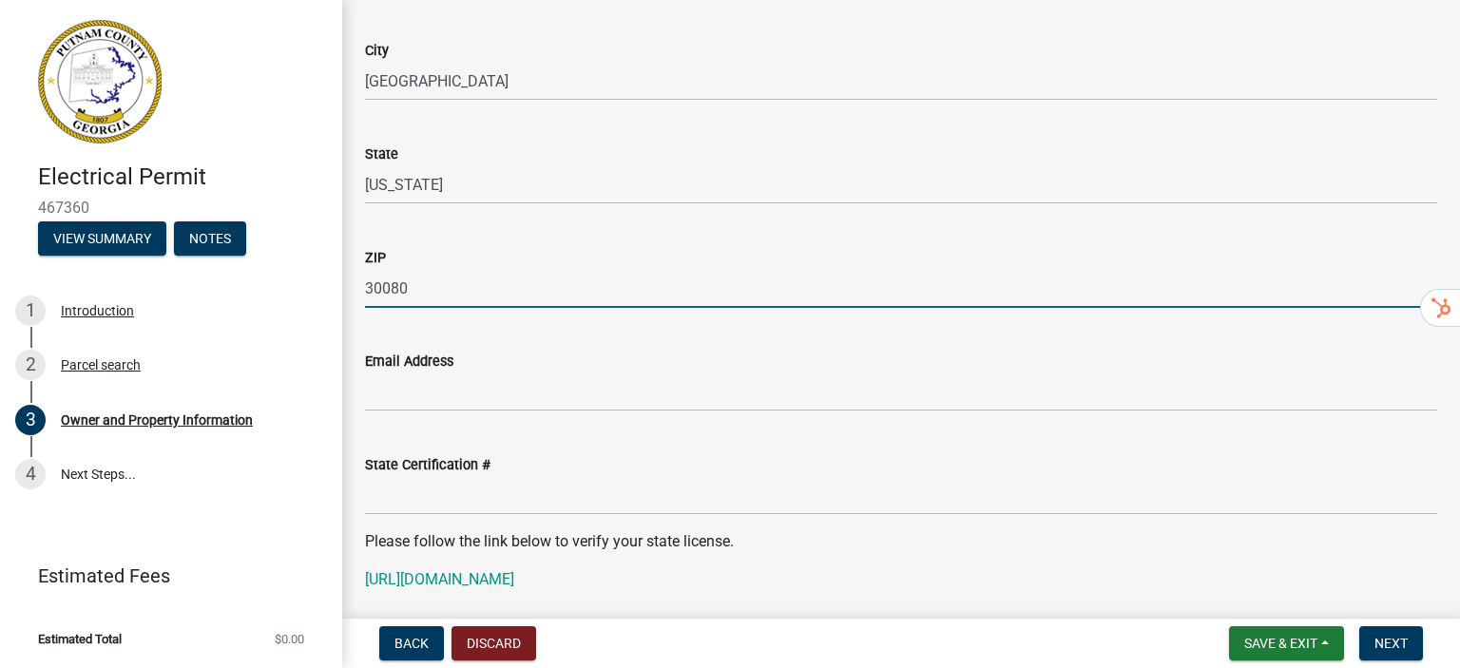
click at [407, 289] on input "30080" at bounding box center [901, 288] width 1073 height 39
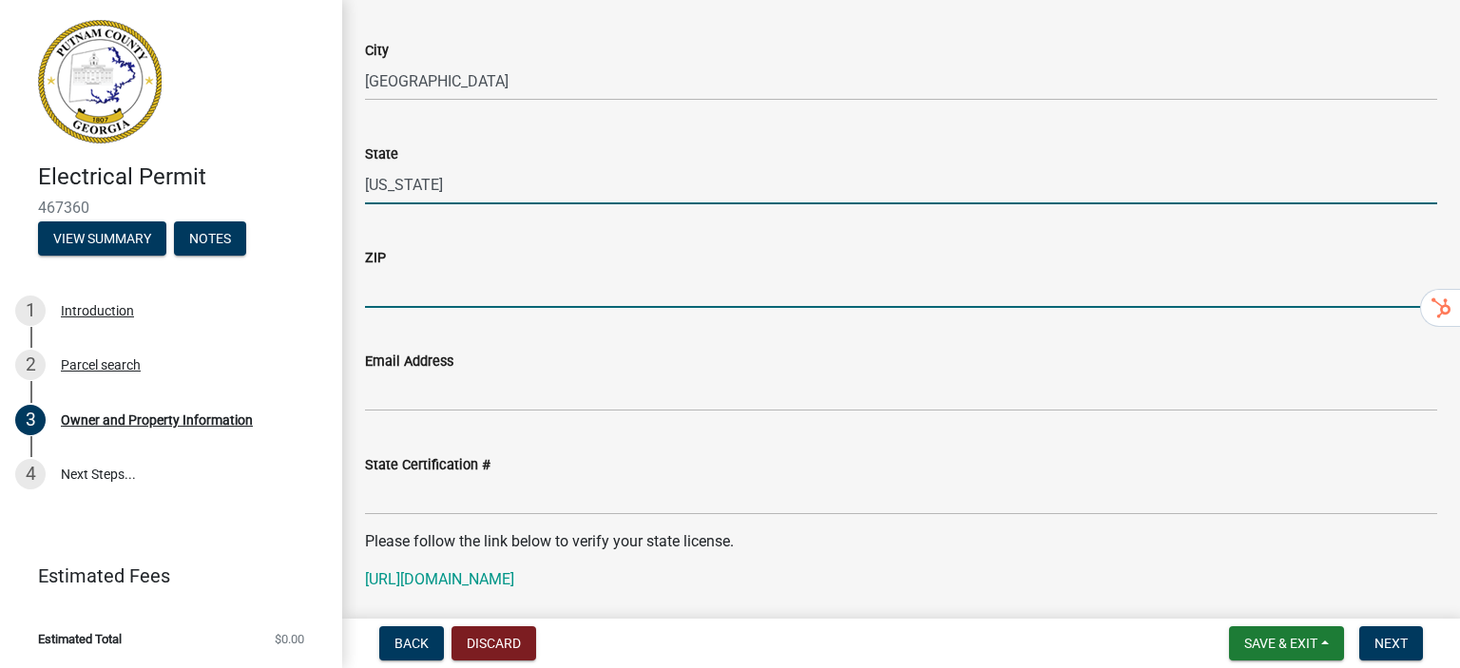
click at [429, 188] on input "[US_STATE]" at bounding box center [901, 184] width 1073 height 39
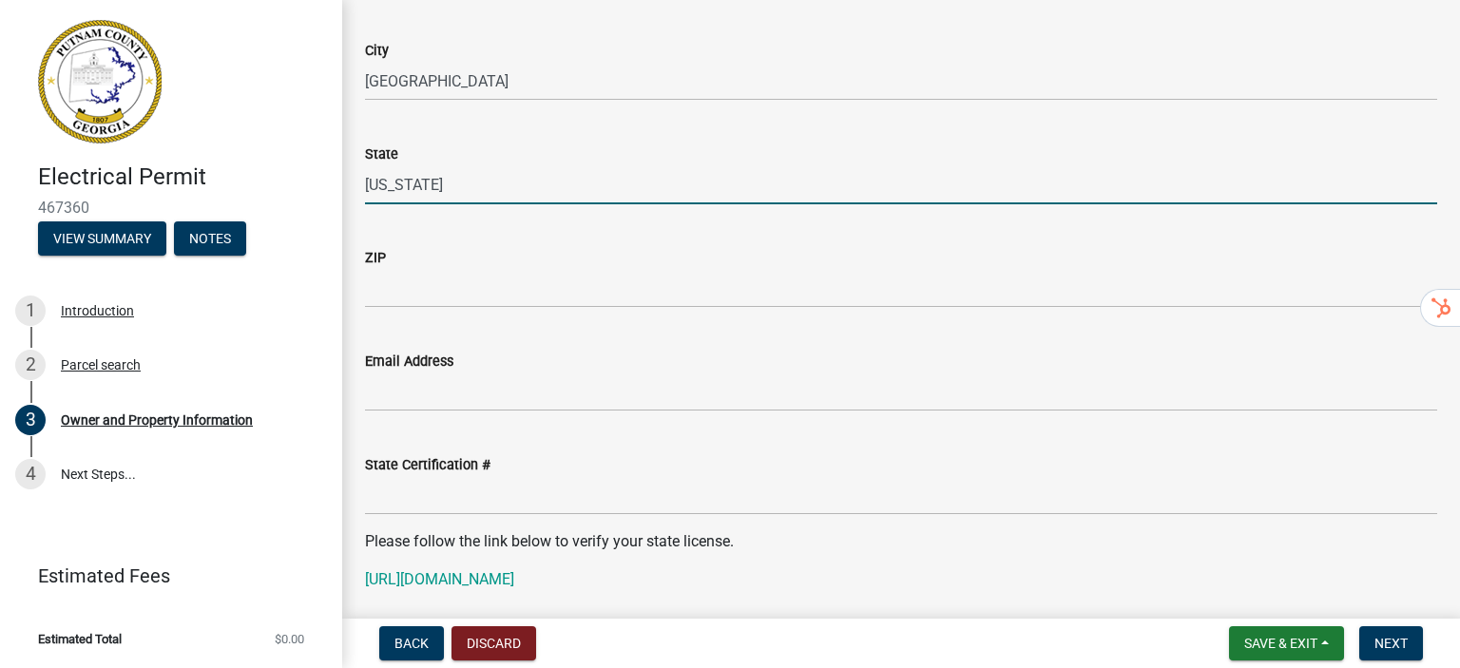
click at [429, 188] on input "[US_STATE]" at bounding box center [901, 184] width 1073 height 39
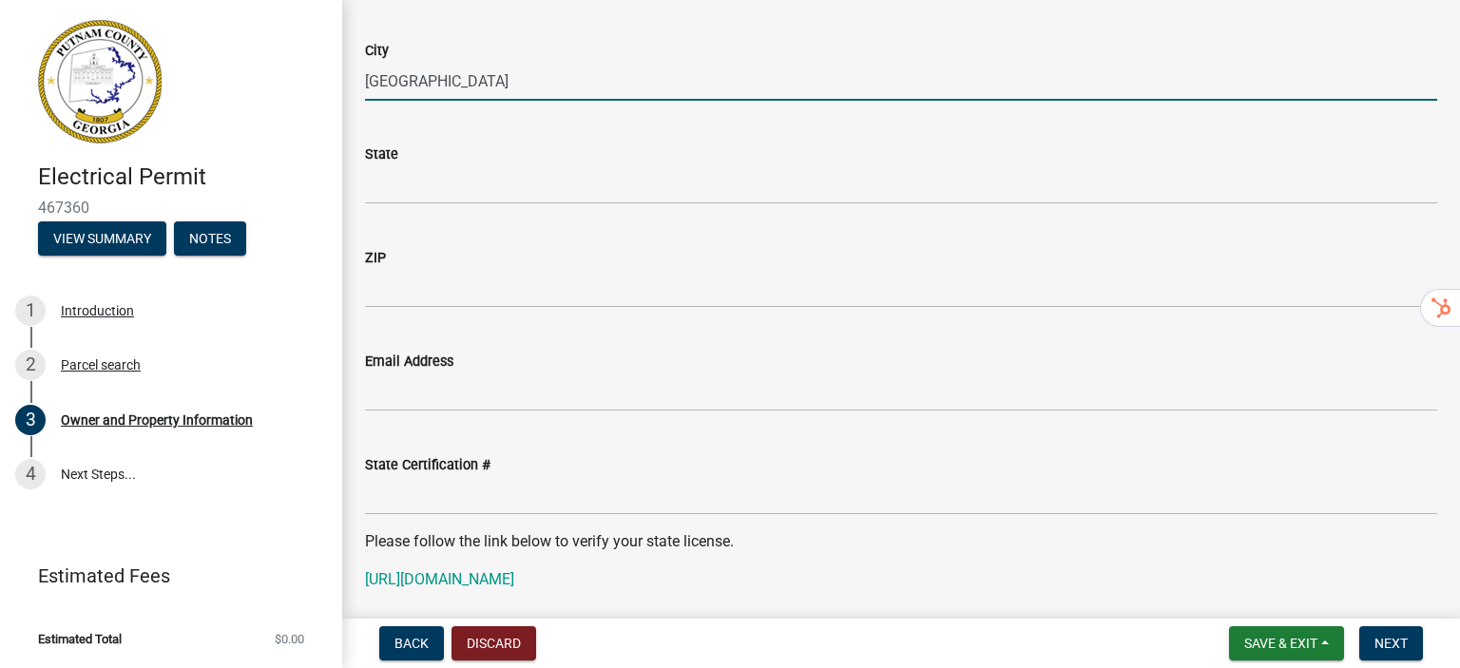
click at [407, 71] on input "[GEOGRAPHIC_DATA]" at bounding box center [901, 81] width 1073 height 39
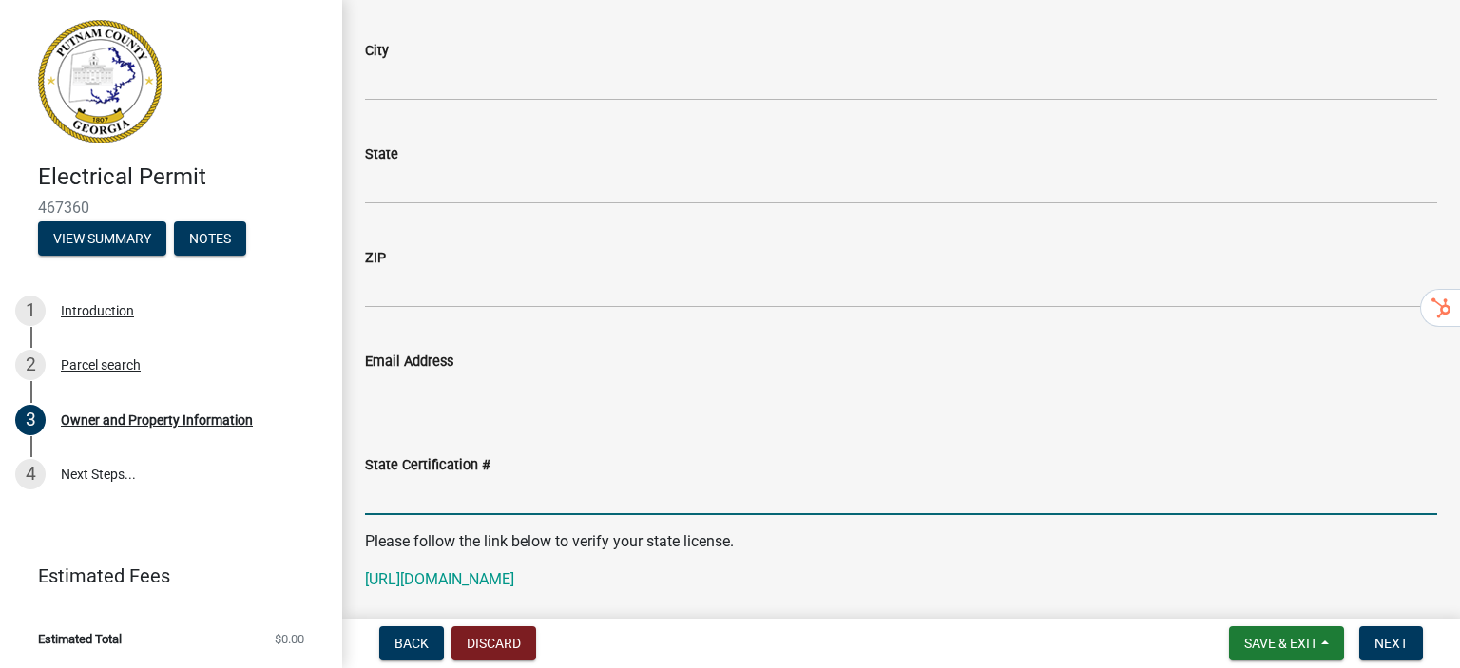
click at [416, 505] on input "State Certification #" at bounding box center [901, 495] width 1073 height 39
click at [413, 507] on input "State Certification #" at bounding box center [901, 495] width 1073 height 39
type input "EN218227"
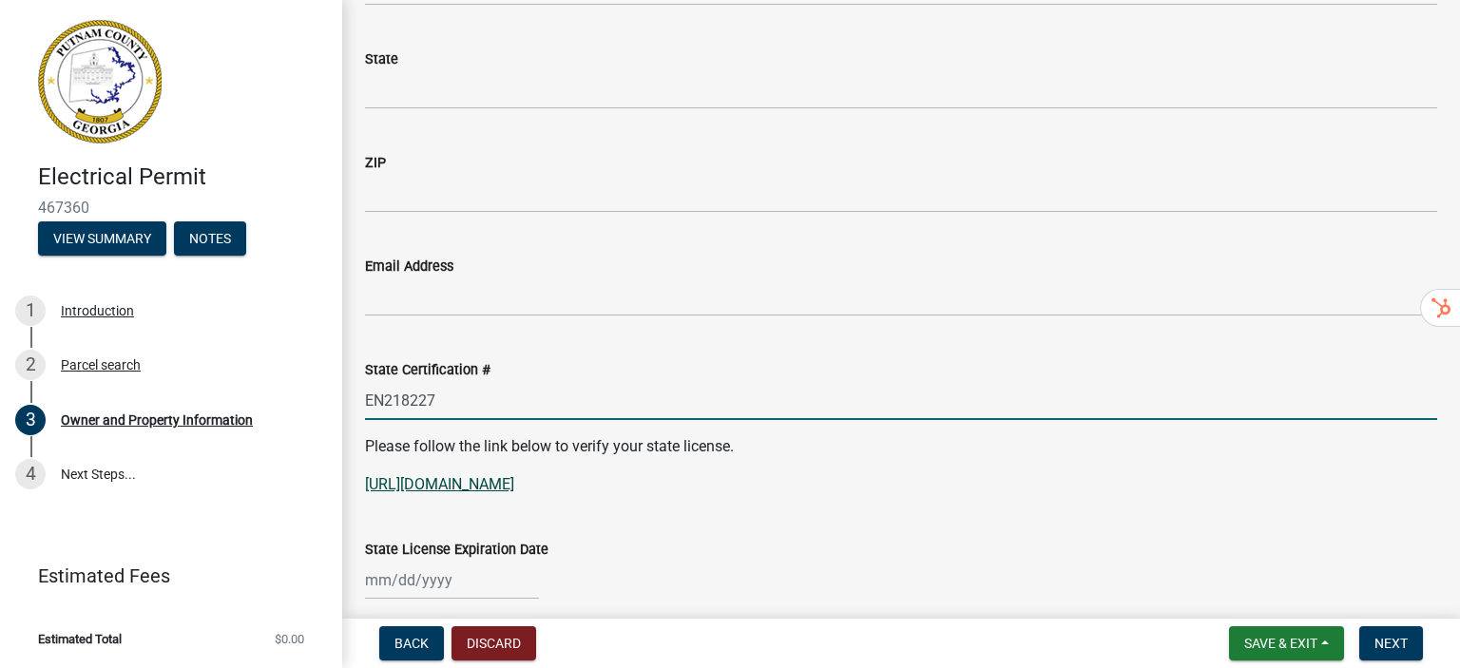
click at [403, 486] on link "[URL][DOMAIN_NAME]" at bounding box center [439, 484] width 149 height 18
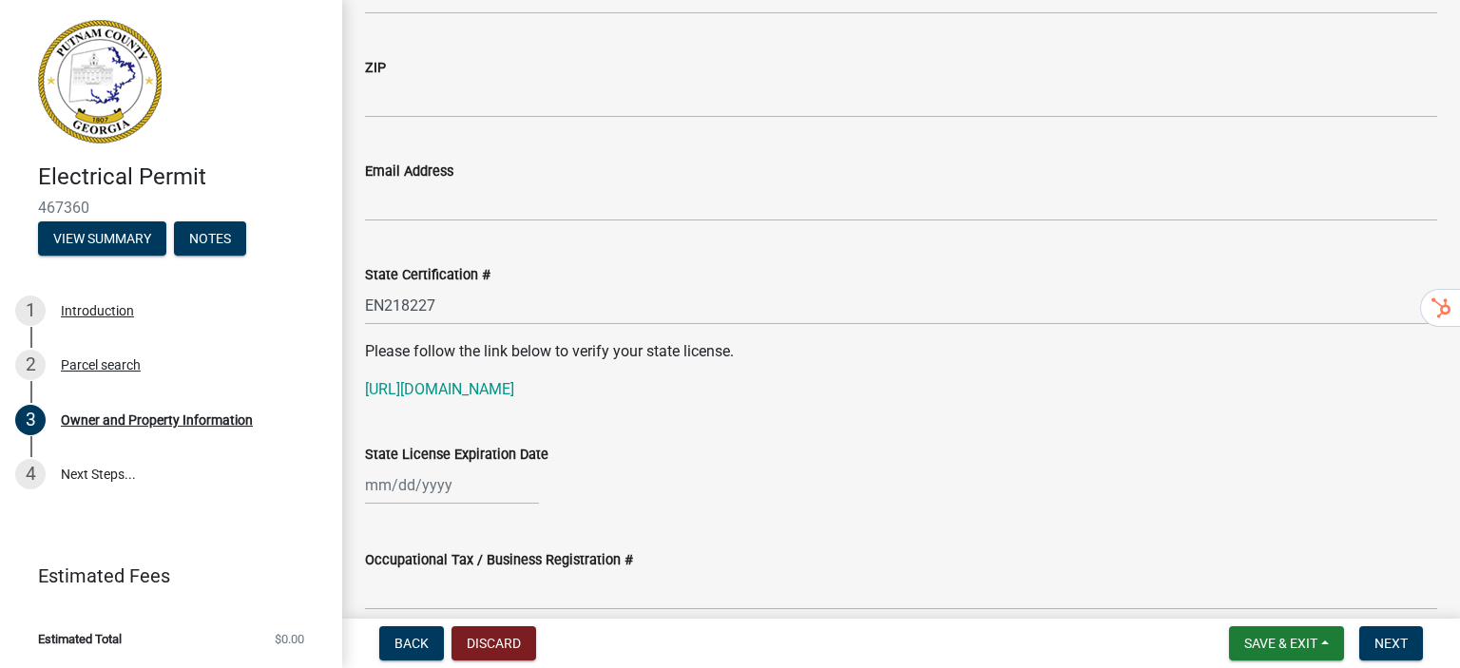
scroll to position [2377, 0]
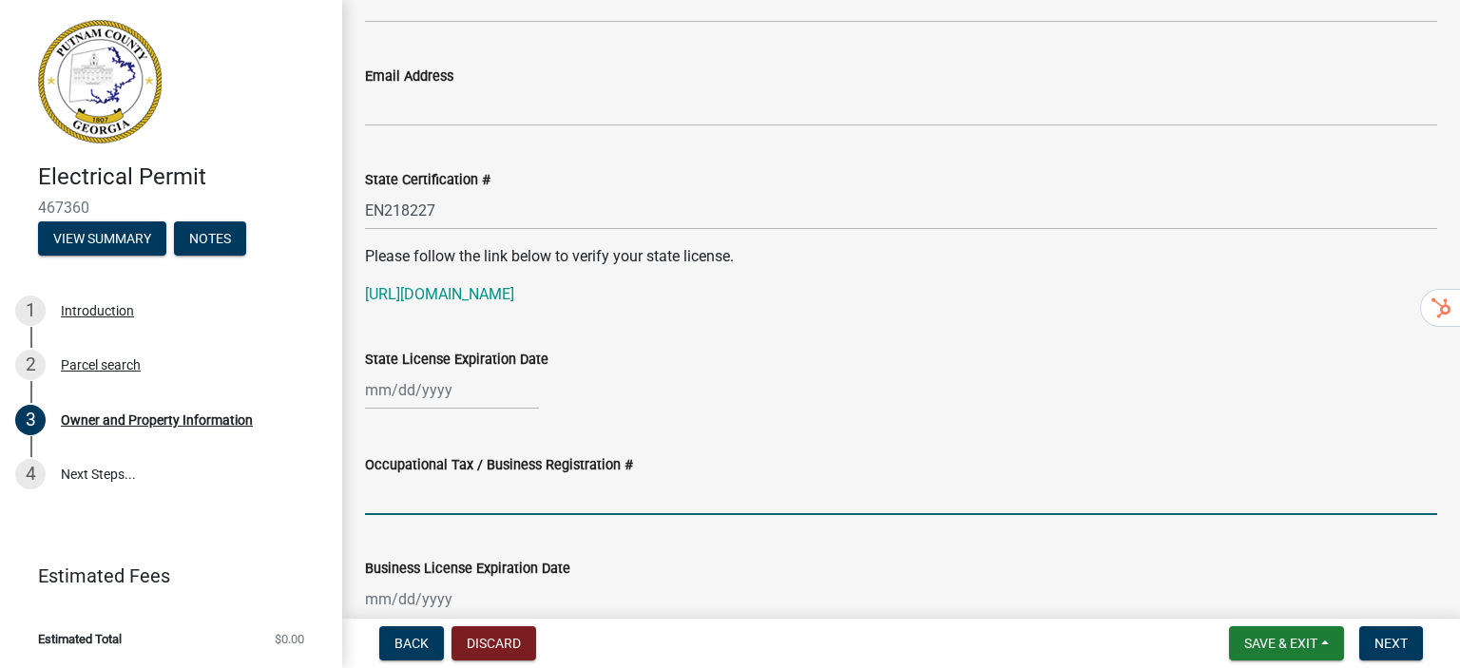
click at [441, 494] on input "Occupational Tax / Business Registration #" at bounding box center [901, 495] width 1073 height 39
click at [454, 379] on div at bounding box center [452, 390] width 174 height 39
select select "8"
select select "2025"
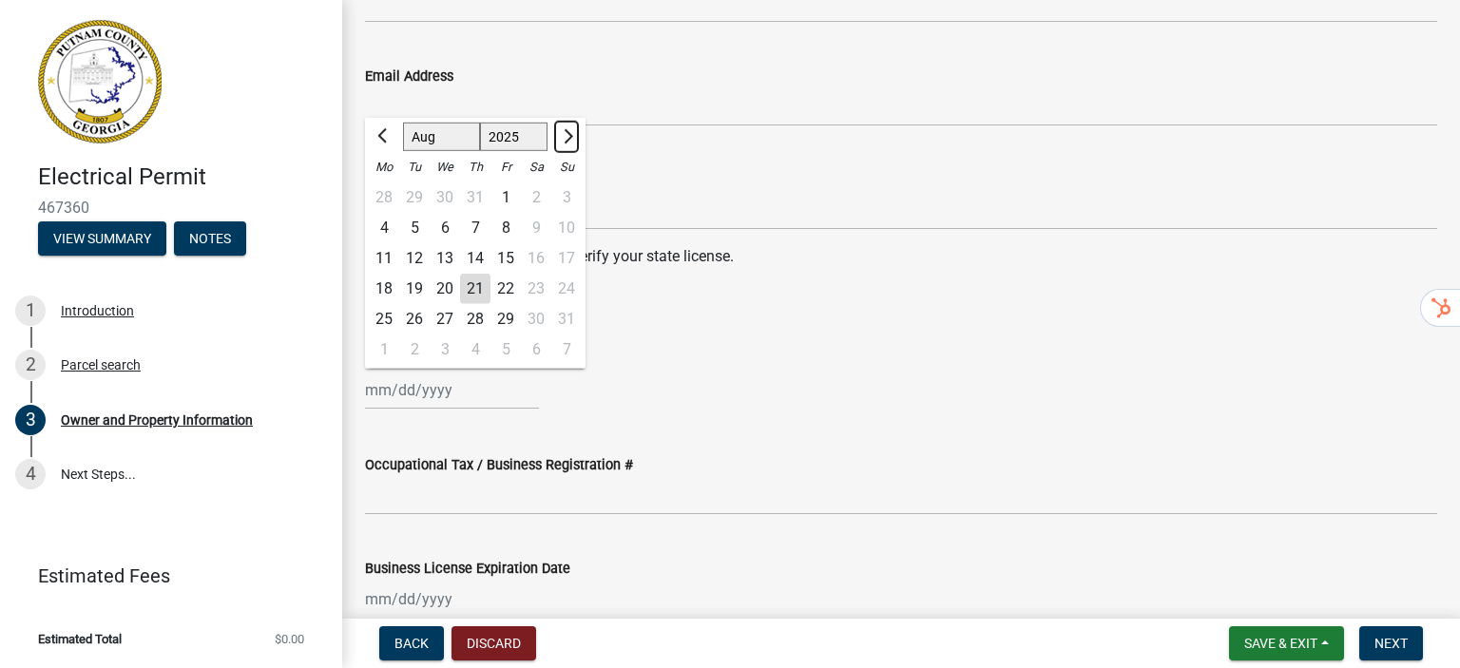
click at [569, 132] on span "Next month" at bounding box center [566, 136] width 14 height 14
click at [572, 130] on button "Next month" at bounding box center [566, 137] width 23 height 30
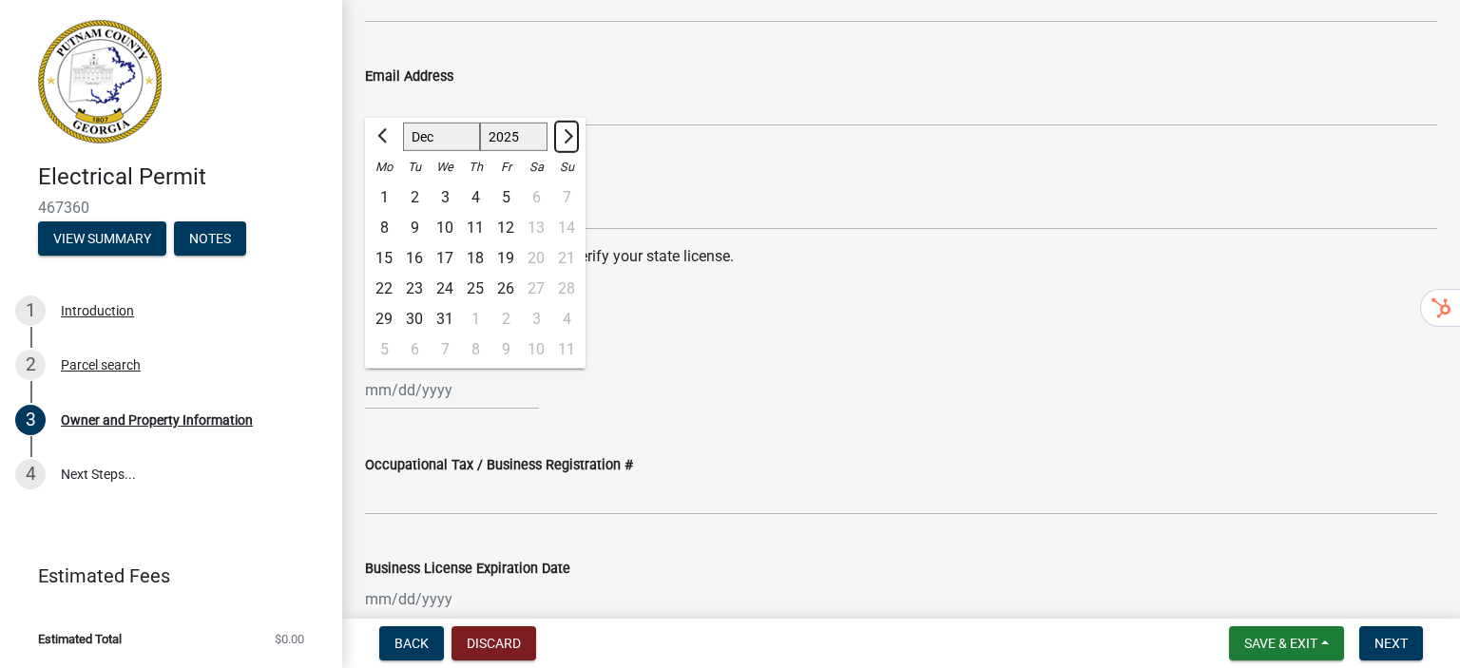
select select "1"
select select "2026"
click at [572, 130] on button "Next month" at bounding box center [566, 137] width 23 height 30
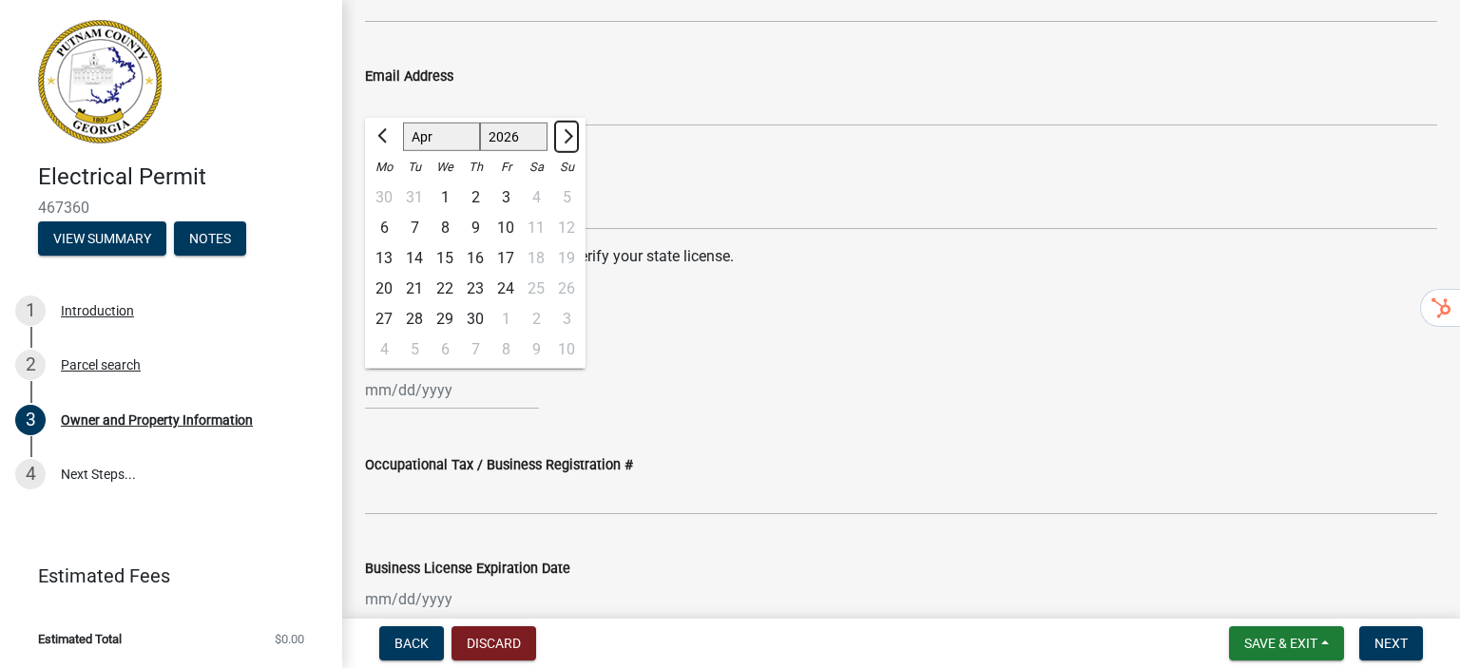
click at [572, 130] on button "Next month" at bounding box center [566, 137] width 23 height 30
click at [568, 132] on span "Next month" at bounding box center [566, 136] width 14 height 14
select select "6"
click at [413, 315] on div "30" at bounding box center [414, 319] width 30 height 30
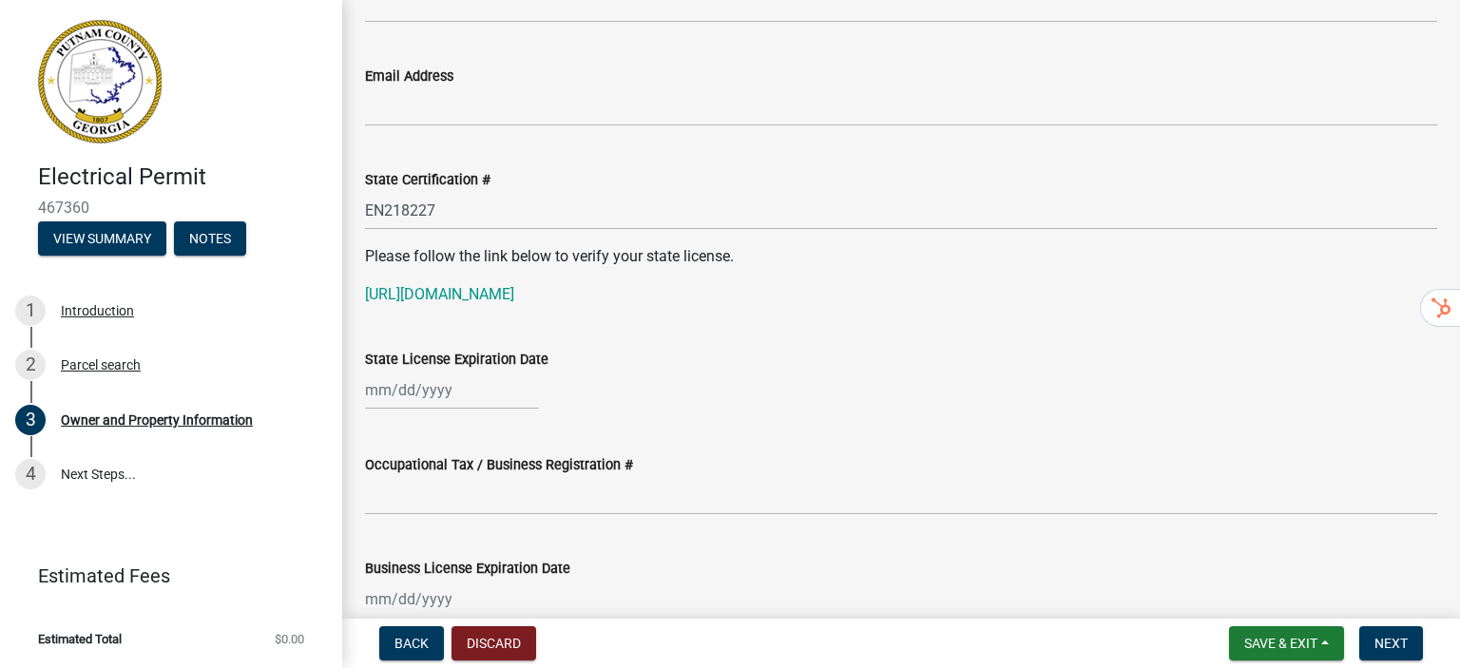
type input "[DATE]"
click at [774, 472] on div "Occupational Tax / Business Registration #" at bounding box center [901, 465] width 1073 height 23
click at [841, 353] on div "State License Expiration Date" at bounding box center [901, 359] width 1073 height 23
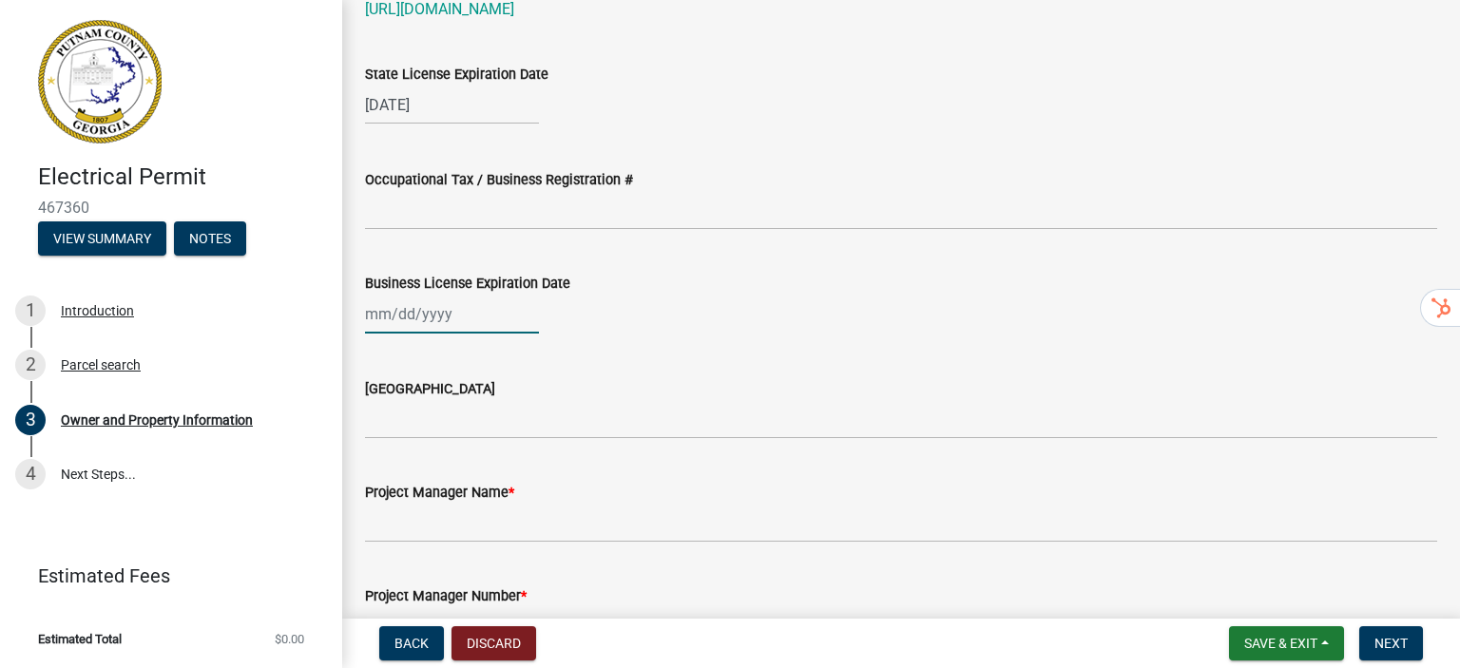
click at [429, 322] on div at bounding box center [452, 314] width 174 height 39
select select "8"
select select "2025"
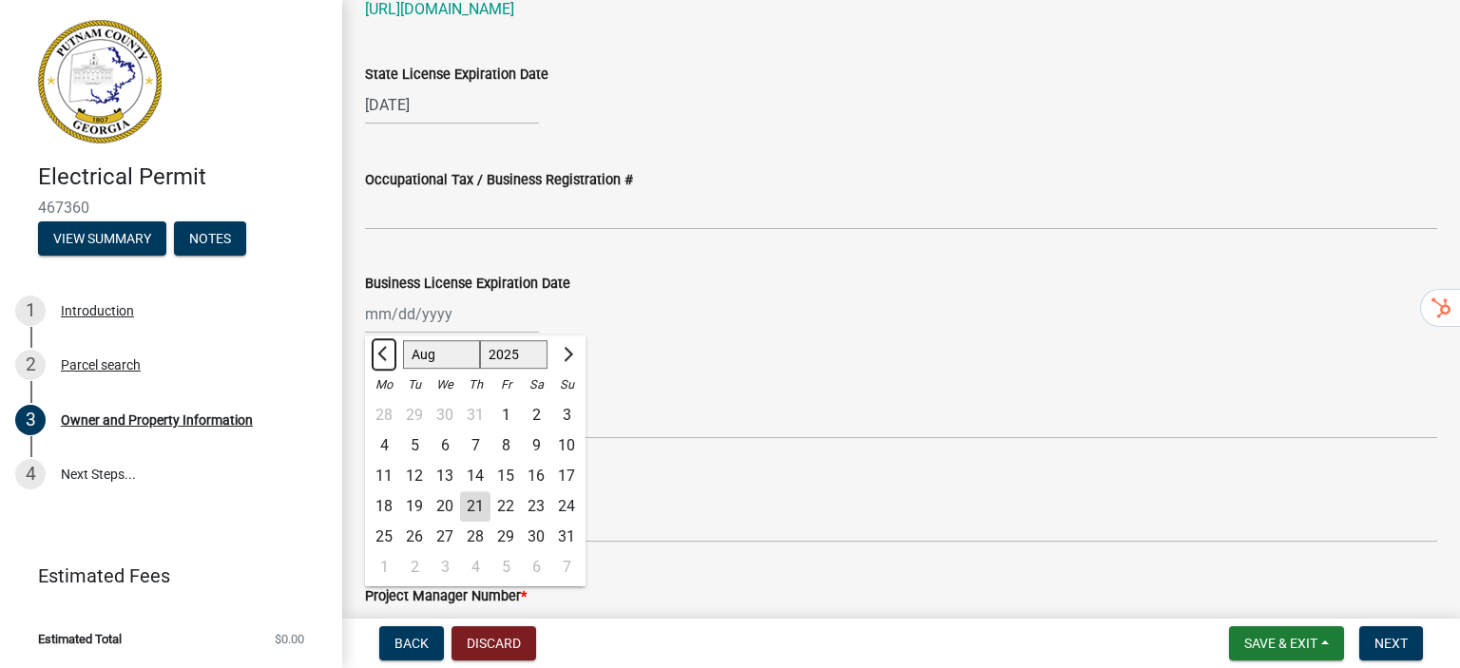
click at [382, 358] on span "Previous month" at bounding box center [384, 354] width 14 height 14
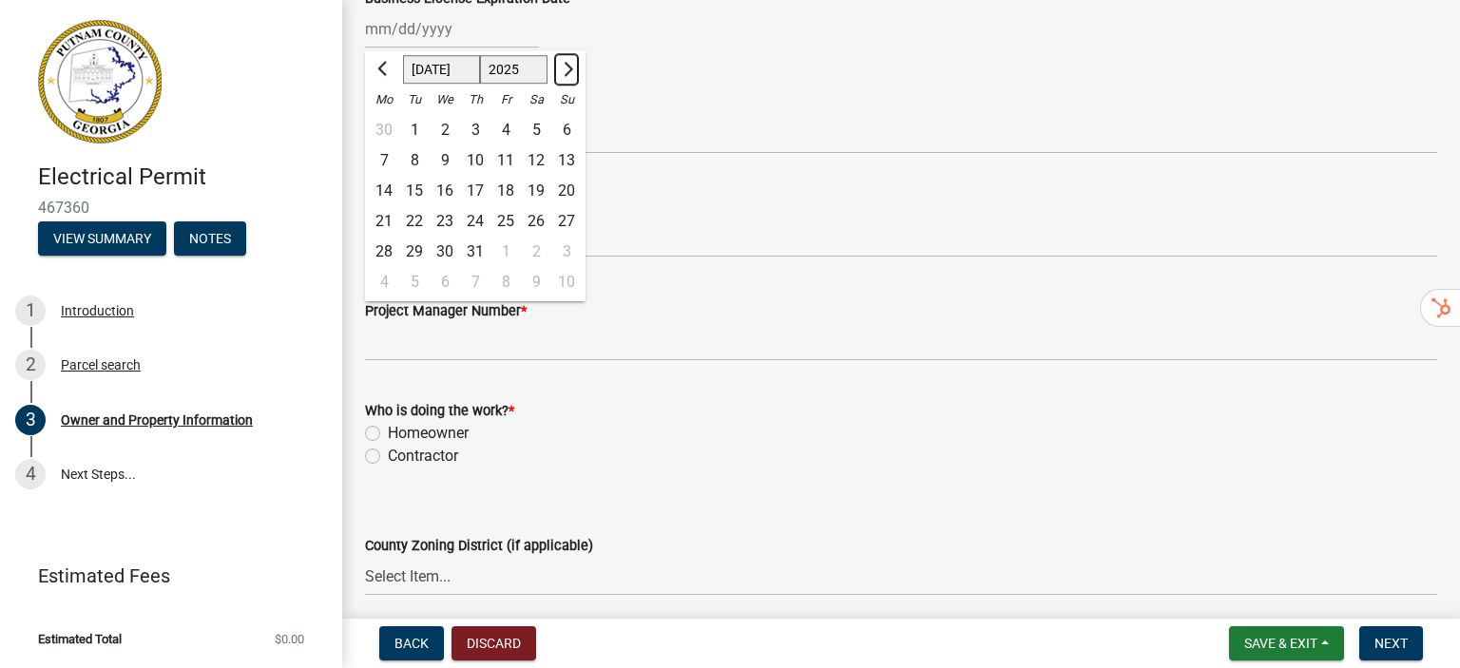
click at [569, 71] on span "Next month" at bounding box center [566, 69] width 14 height 14
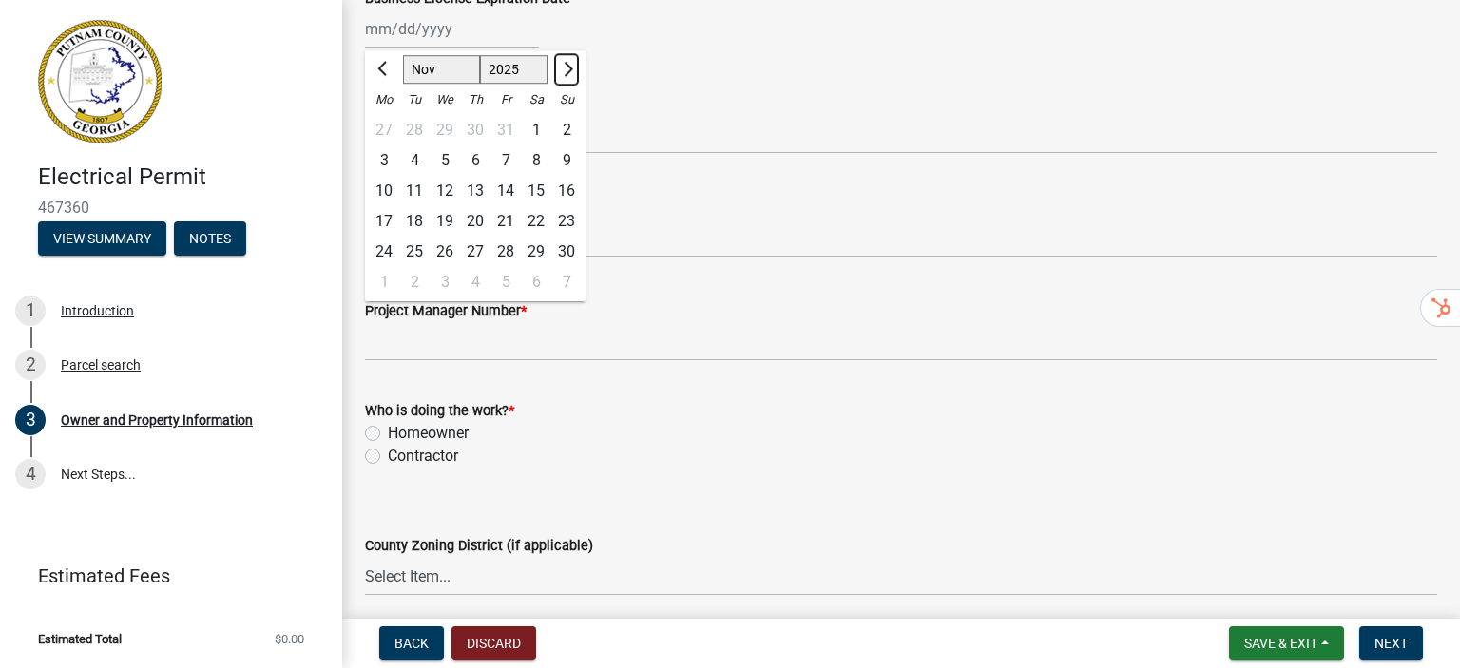
select select "12"
click at [437, 258] on div "31" at bounding box center [445, 252] width 30 height 30
type input "[DATE]"
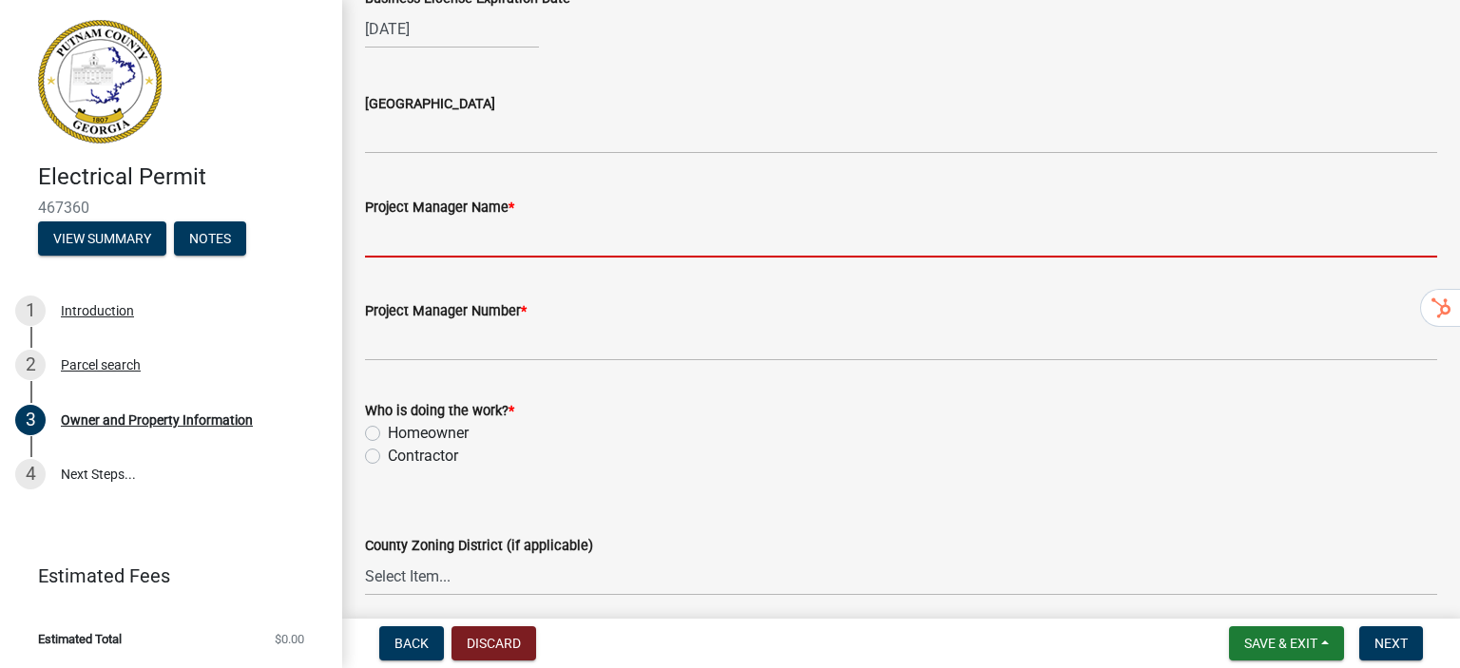
click at [415, 238] on input "Project Manager Name *" at bounding box center [901, 238] width 1073 height 39
type input "[PERSON_NAME]"
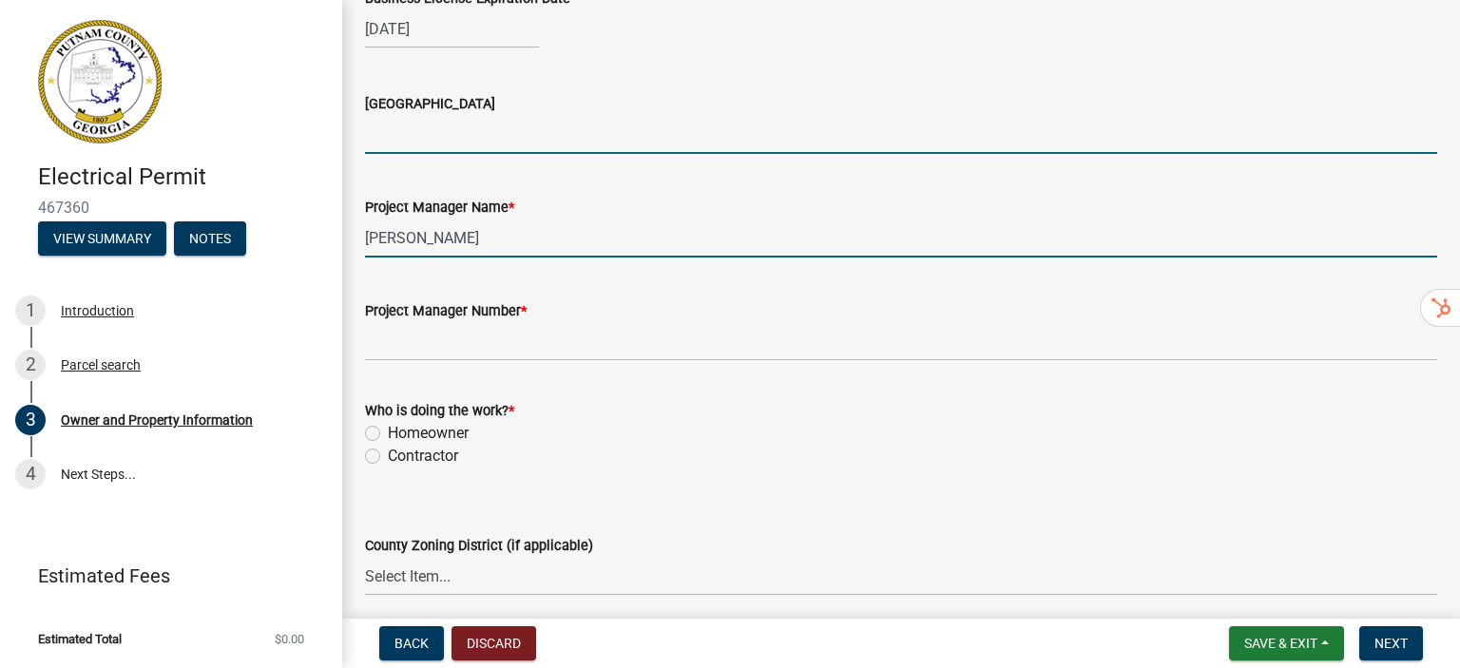
type input "[US_STATE]"
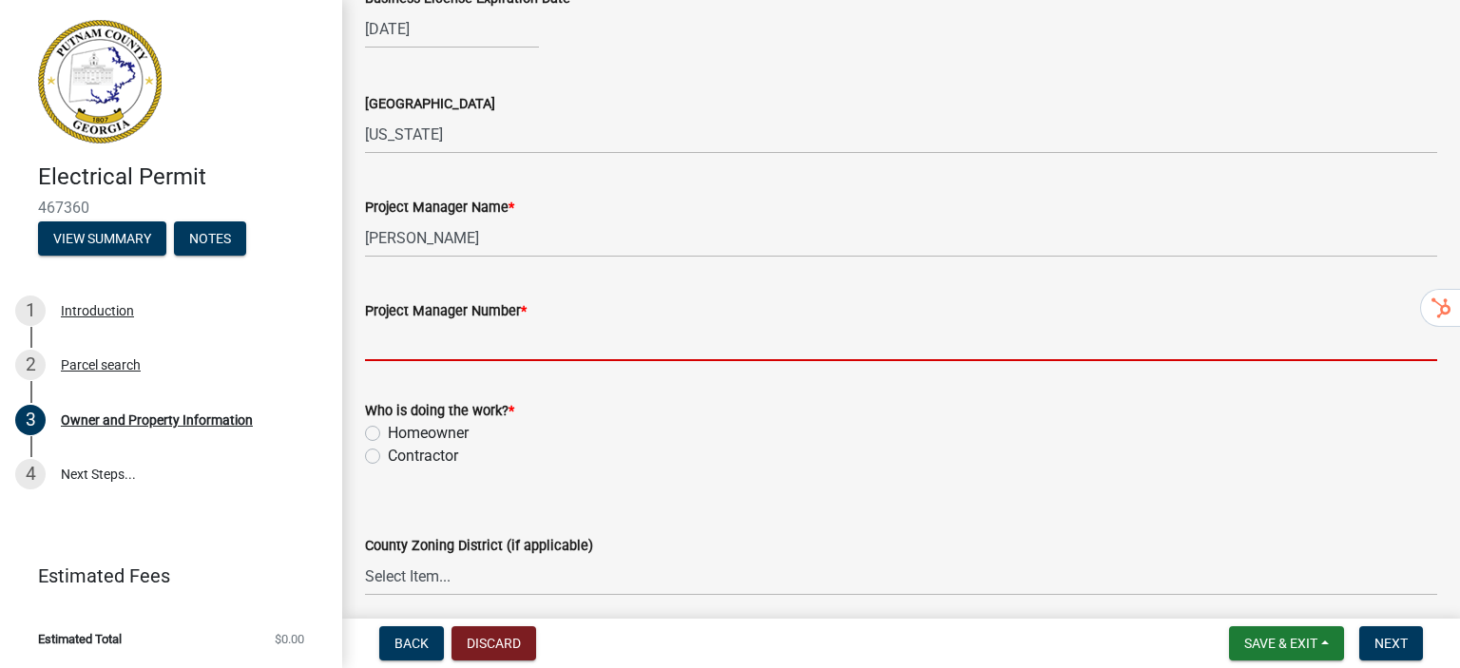
click at [437, 338] on input "Project Manager Number *" at bounding box center [901, 341] width 1073 height 39
type input "8435853596"
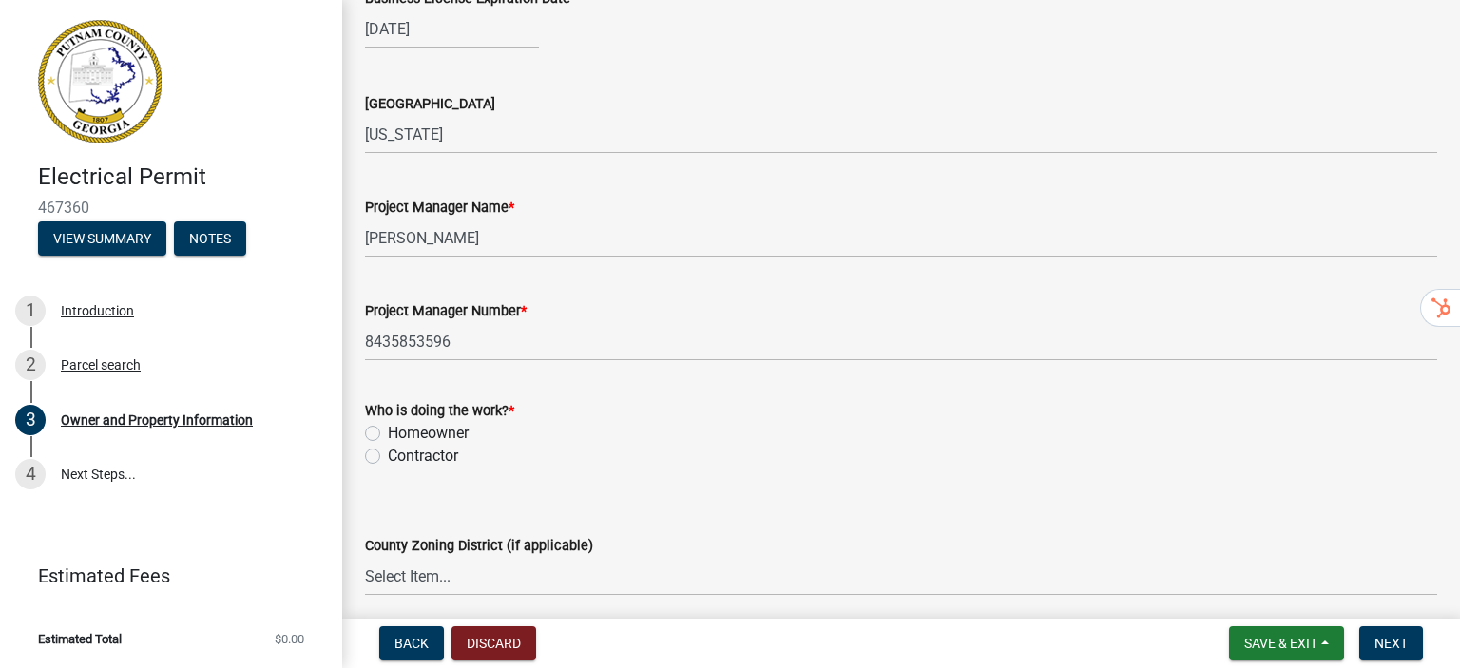
click at [388, 457] on label "Contractor" at bounding box center [423, 456] width 70 height 23
click at [388, 457] on input "Contractor" at bounding box center [394, 451] width 12 height 12
radio input "true"
